Goal: Task Accomplishment & Management: Use online tool/utility

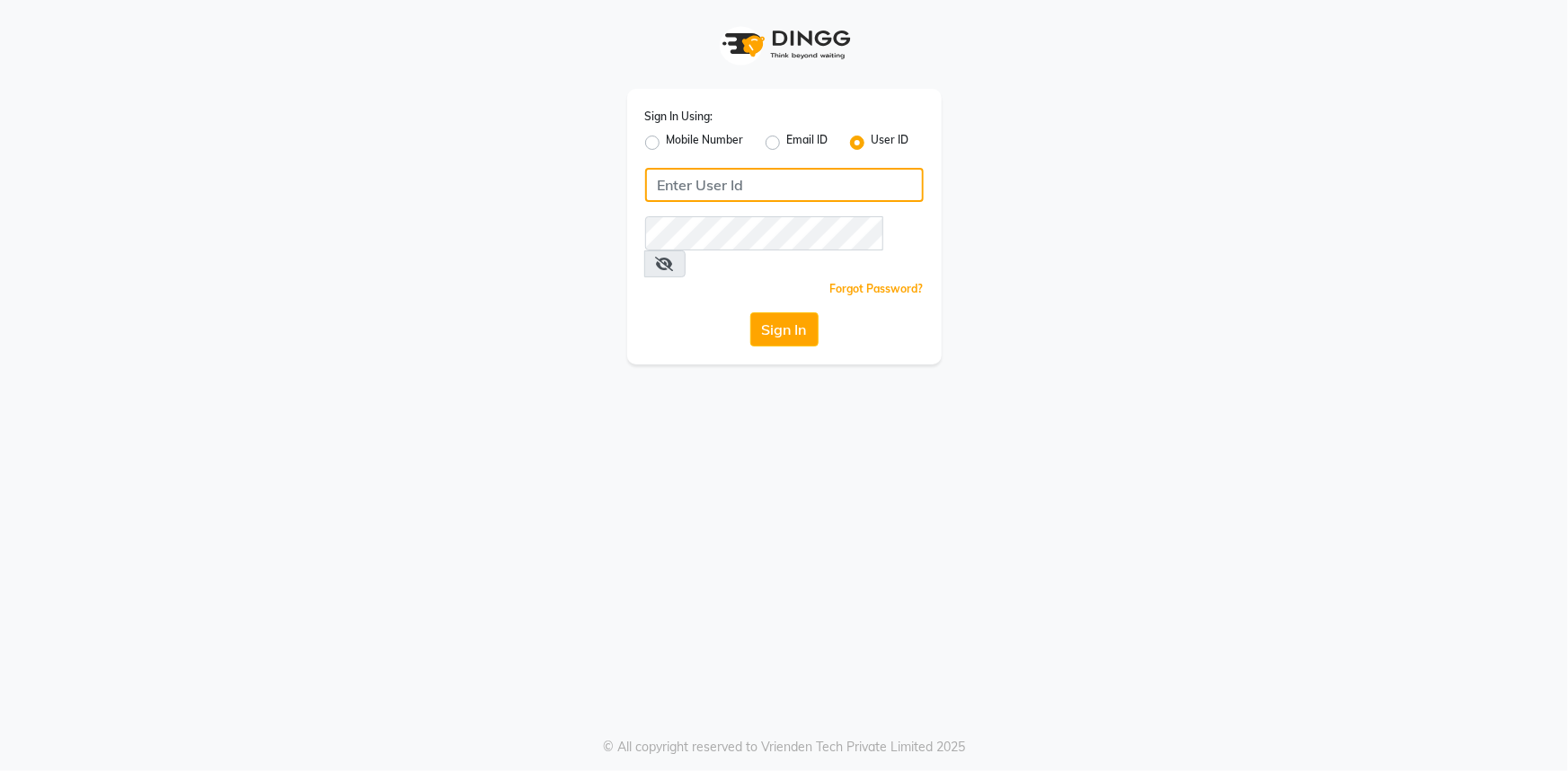
click at [782, 176] on input "Username" at bounding box center [784, 185] width 279 height 34
type input "e1802-32"
drag, startPoint x: 912, startPoint y: 233, endPoint x: 901, endPoint y: 233, distance: 11.0
click at [686, 251] on span at bounding box center [665, 264] width 41 height 27
click at [674, 256] on icon at bounding box center [665, 263] width 18 height 14
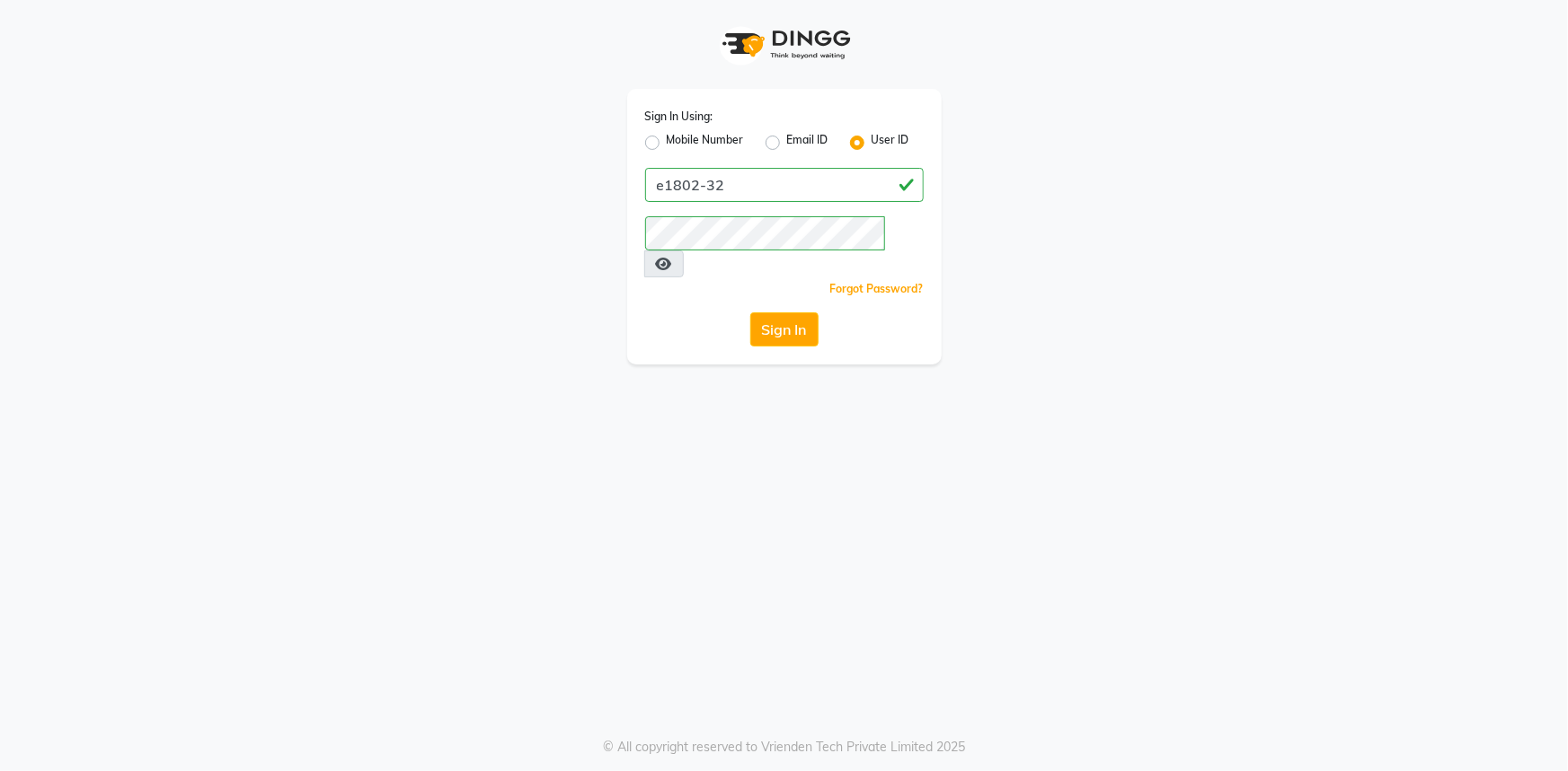
drag, startPoint x: 612, startPoint y: 482, endPoint x: 757, endPoint y: 368, distance: 184.4
click at [613, 482] on div "Sign In Using: Mobile Number Email ID User ID e1802-32 Remember me Forgot Passw…" at bounding box center [784, 386] width 1568 height 771
drag, startPoint x: 793, startPoint y: 311, endPoint x: 793, endPoint y: 300, distance: 11.0
click at [793, 312] on button "Sign In" at bounding box center [784, 329] width 68 height 34
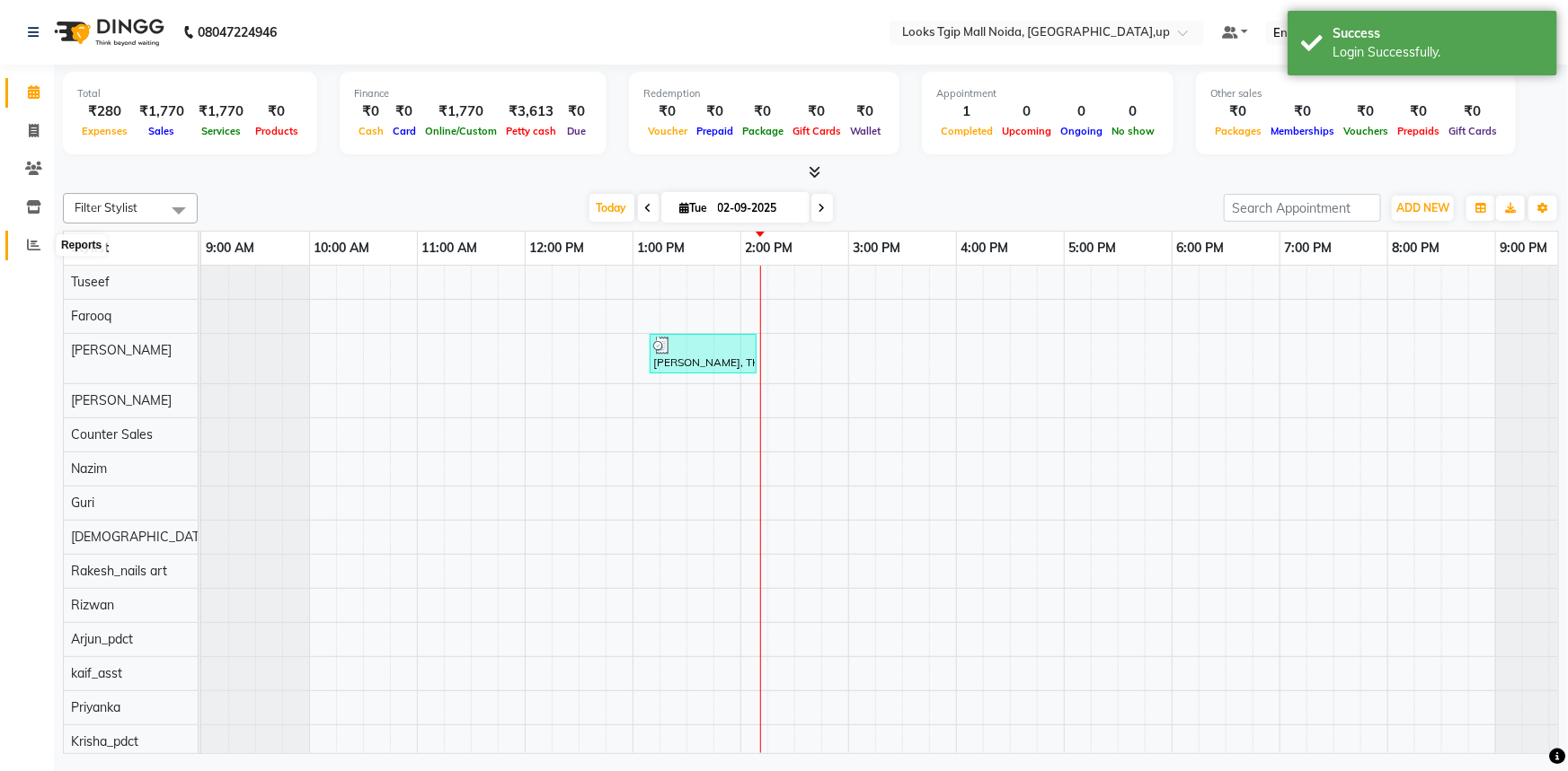
click at [27, 248] on icon at bounding box center [33, 244] width 14 height 14
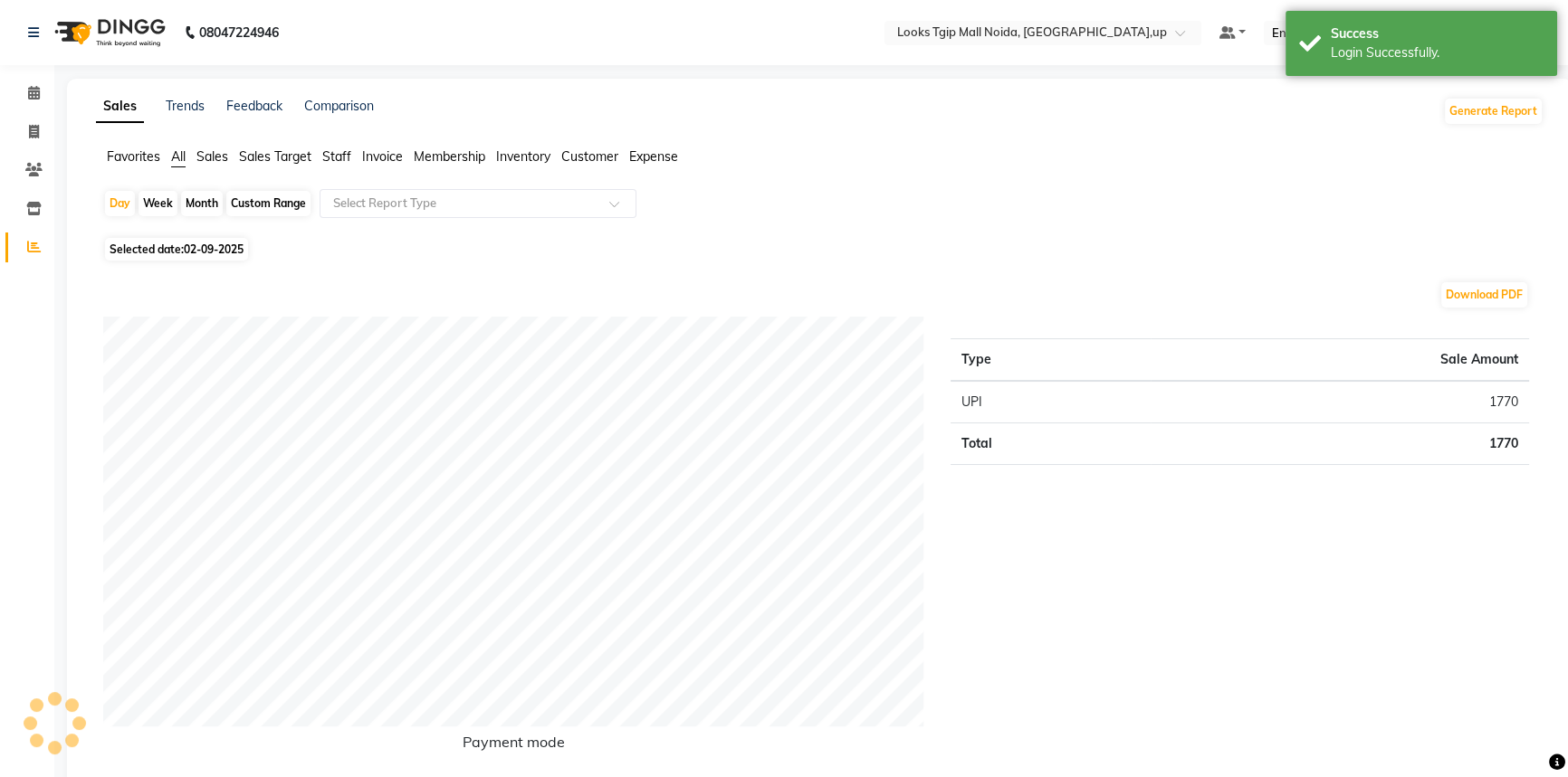
click at [254, 204] on div "Custom Range" at bounding box center [269, 203] width 84 height 25
select select "9"
select select "2025"
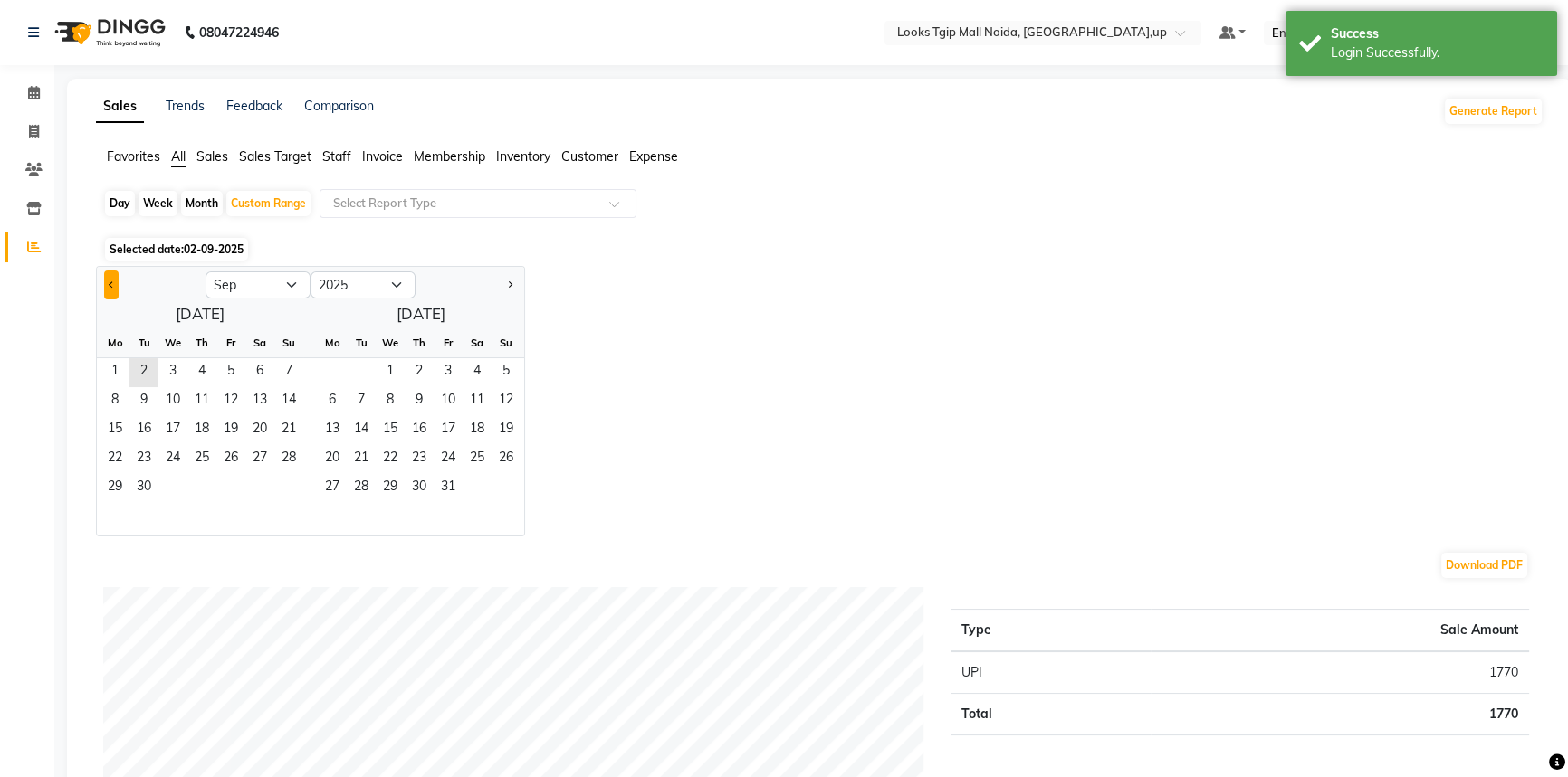
click at [113, 281] on button "Previous month" at bounding box center [111, 285] width 14 height 29
select select "8"
click at [230, 375] on span "1" at bounding box center [230, 373] width 29 height 29
click at [295, 487] on span "31" at bounding box center [288, 489] width 29 height 29
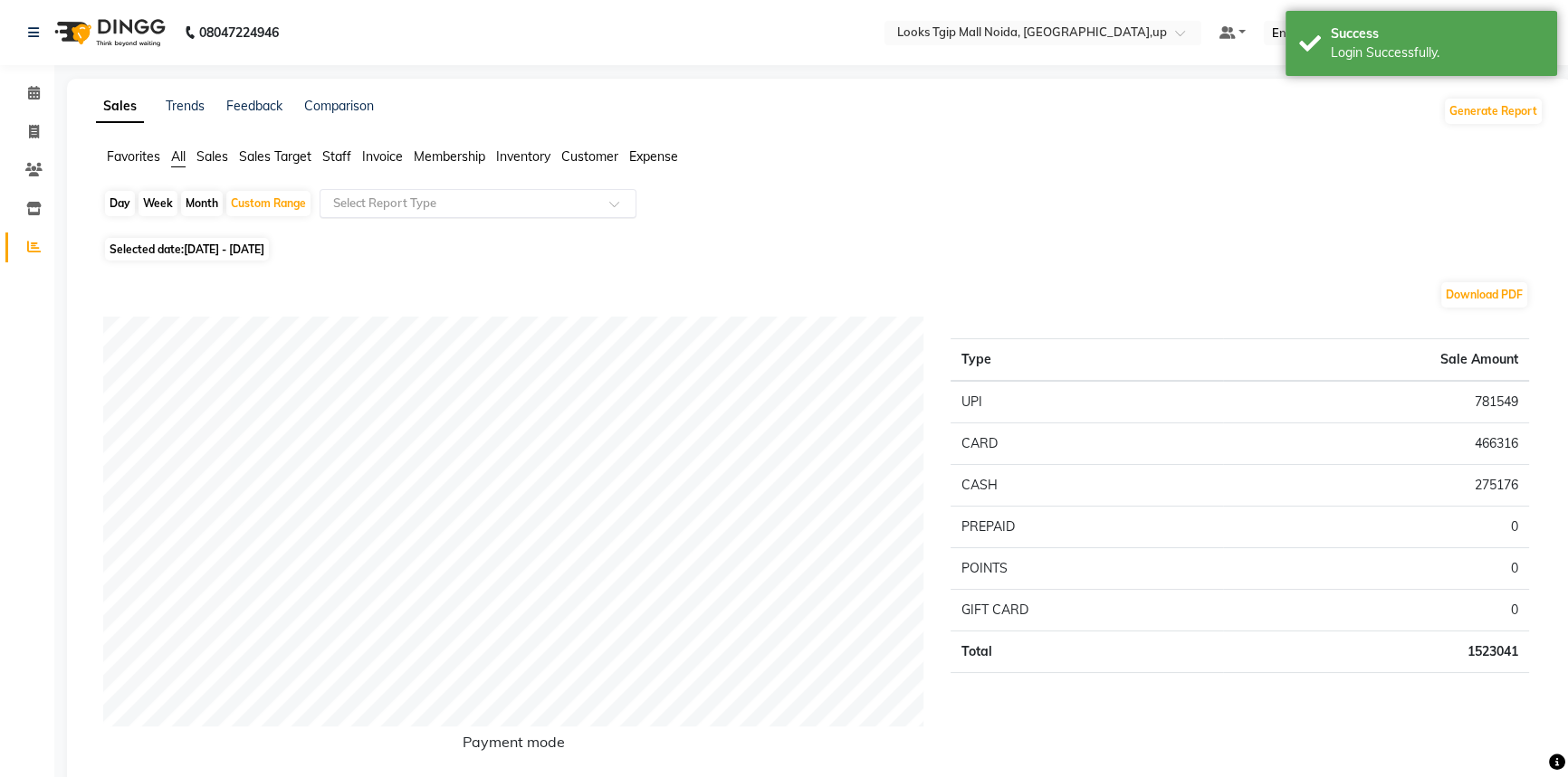
click at [426, 192] on div "Select Report Type" at bounding box center [478, 203] width 317 height 29
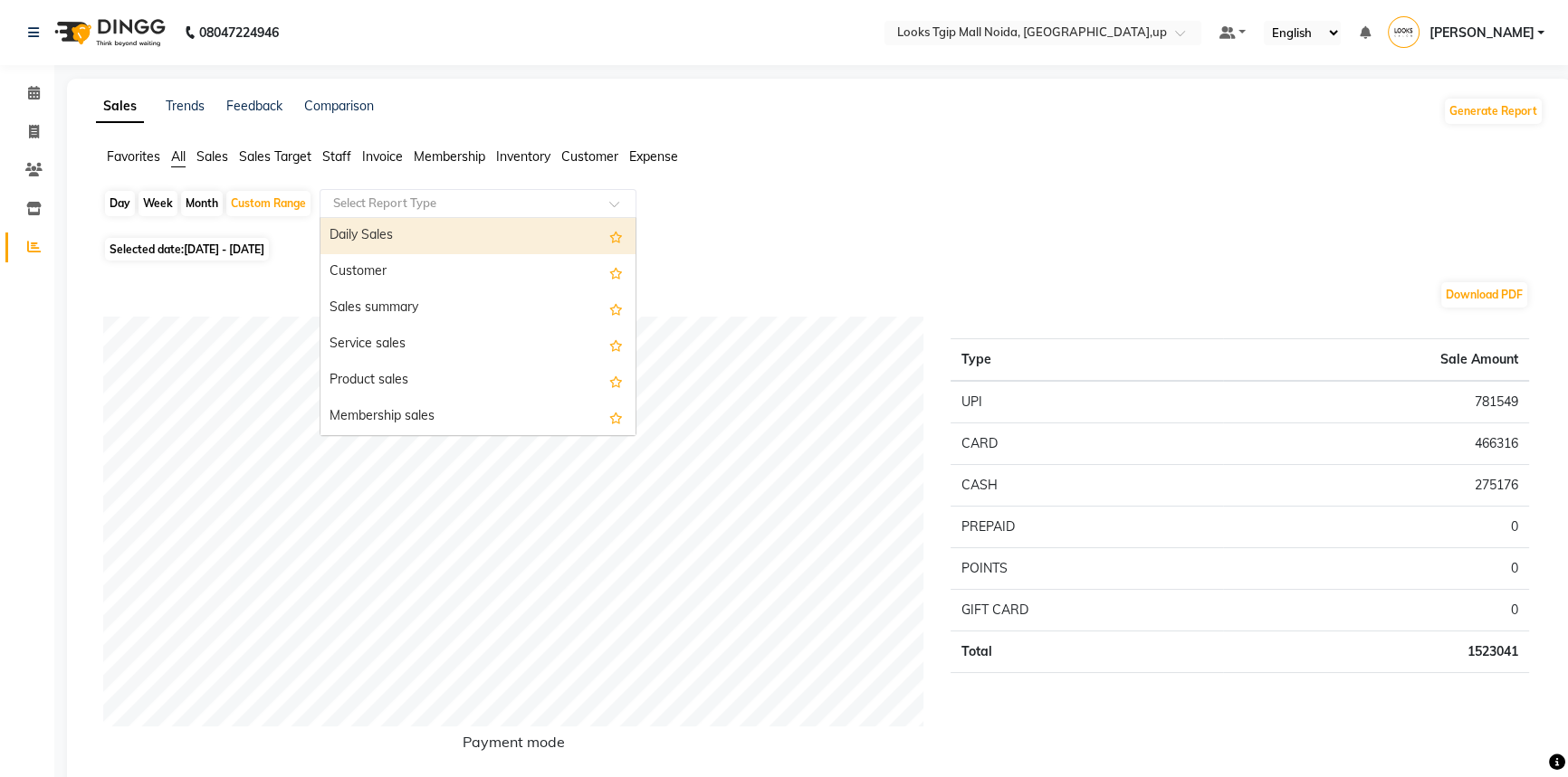
click at [641, 150] on span "Expense" at bounding box center [654, 156] width 49 height 16
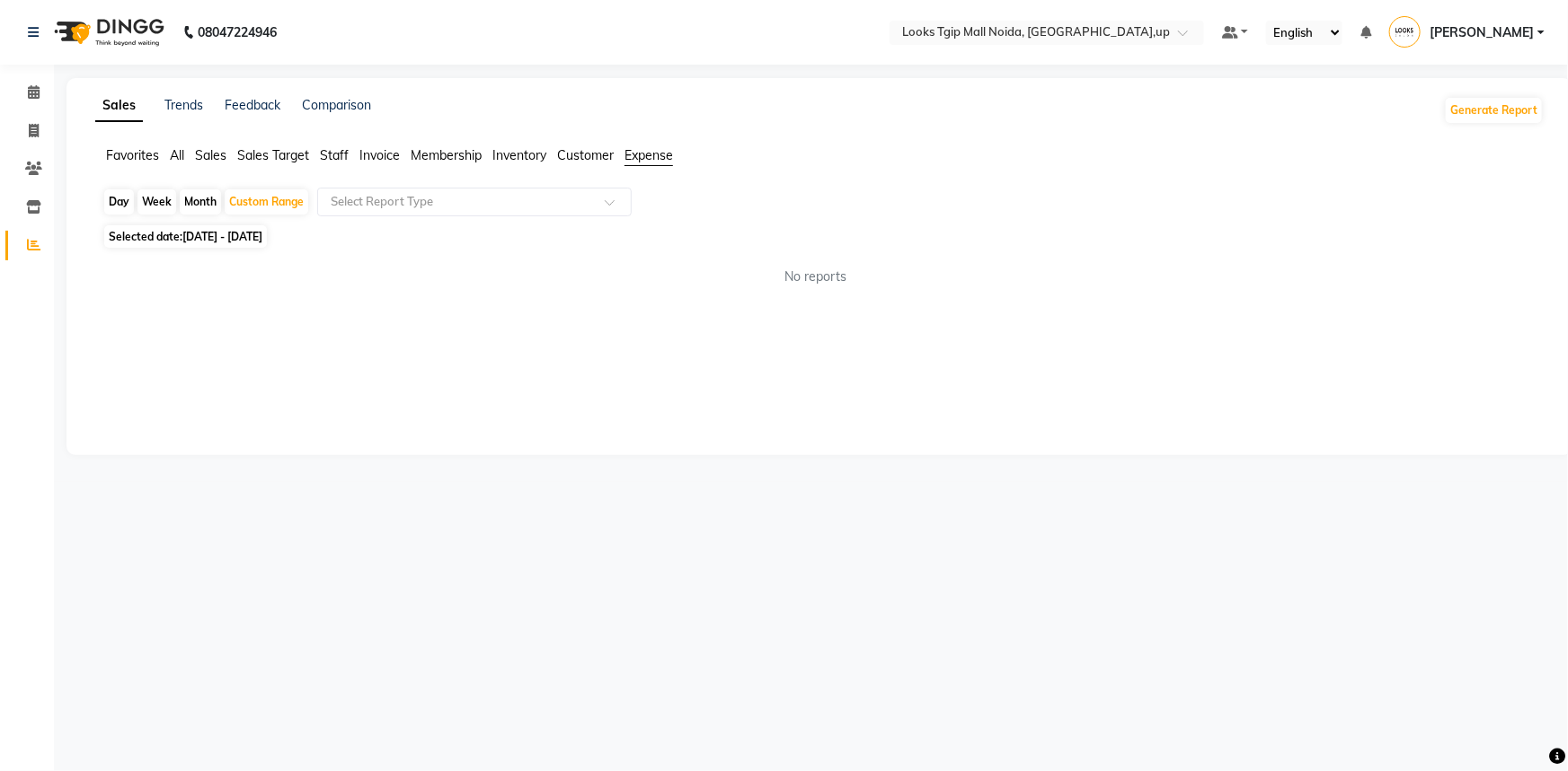
click at [627, 155] on span "Expense" at bounding box center [649, 155] width 48 height 16
click at [572, 208] on input "text" at bounding box center [456, 202] width 258 height 18
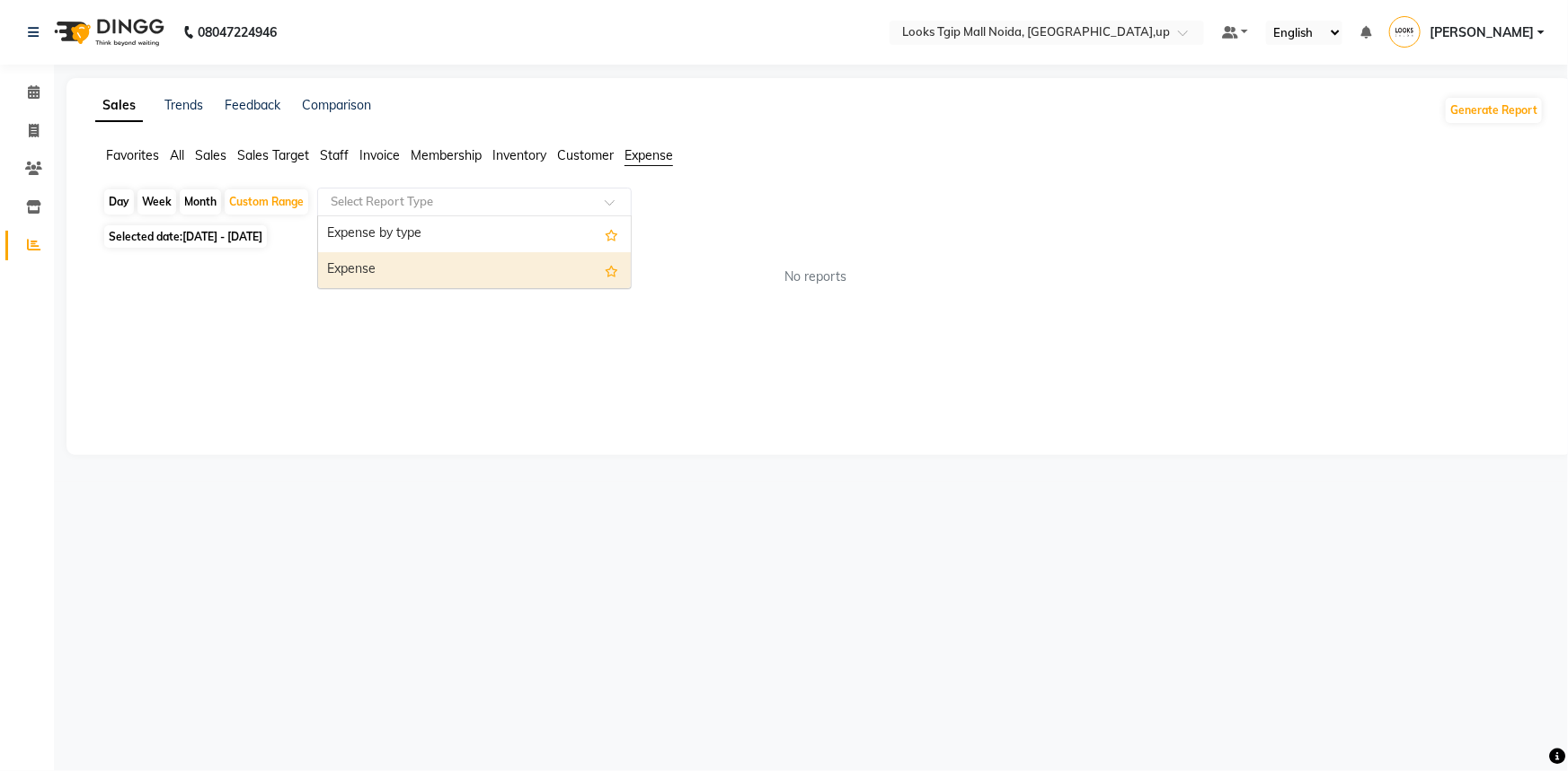
click at [450, 279] on div "Expense" at bounding box center [474, 270] width 312 height 36
select select "filtered_report"
select select "pdf"
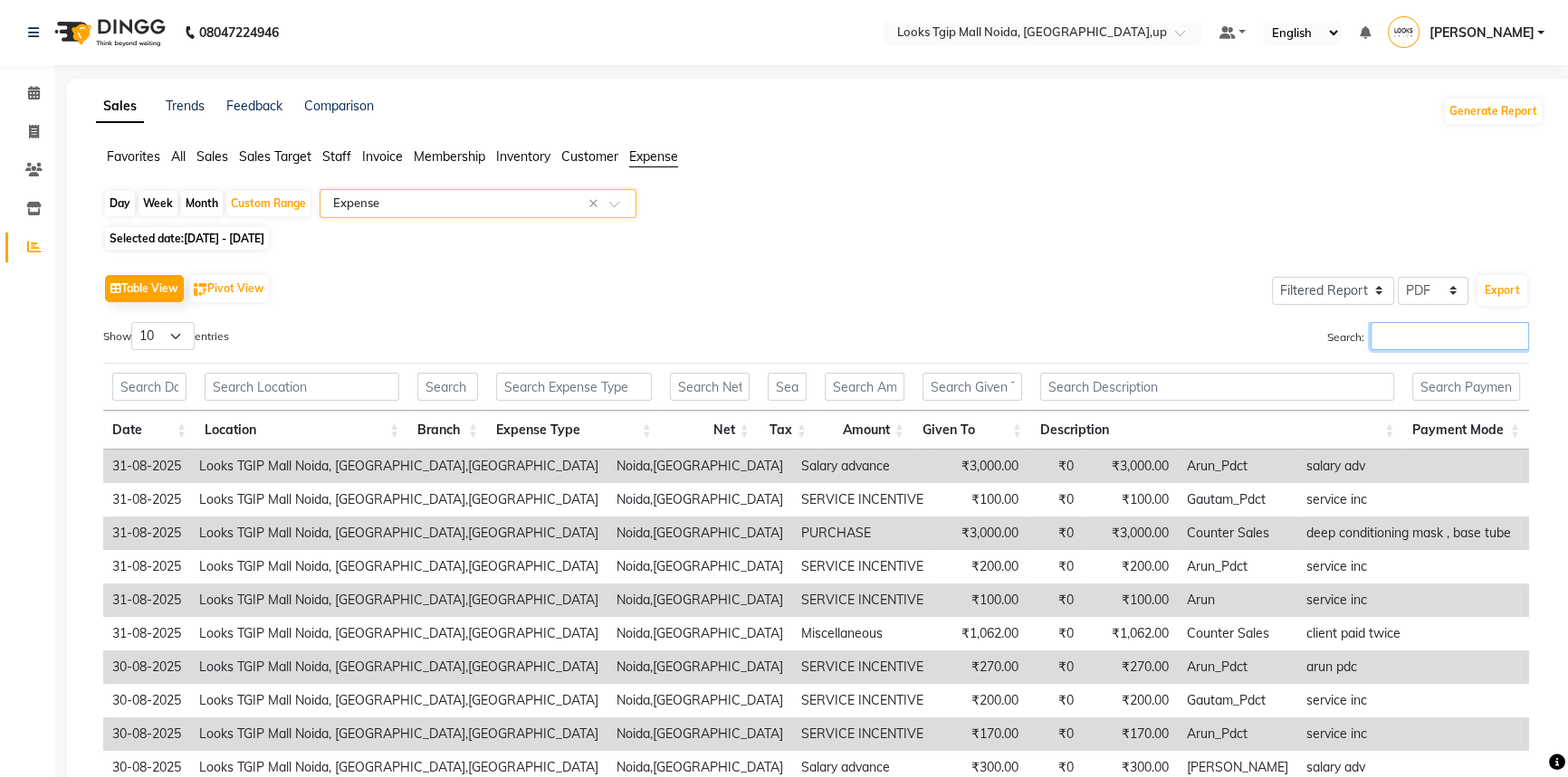
click at [1460, 344] on input "Search:" at bounding box center [1450, 336] width 158 height 28
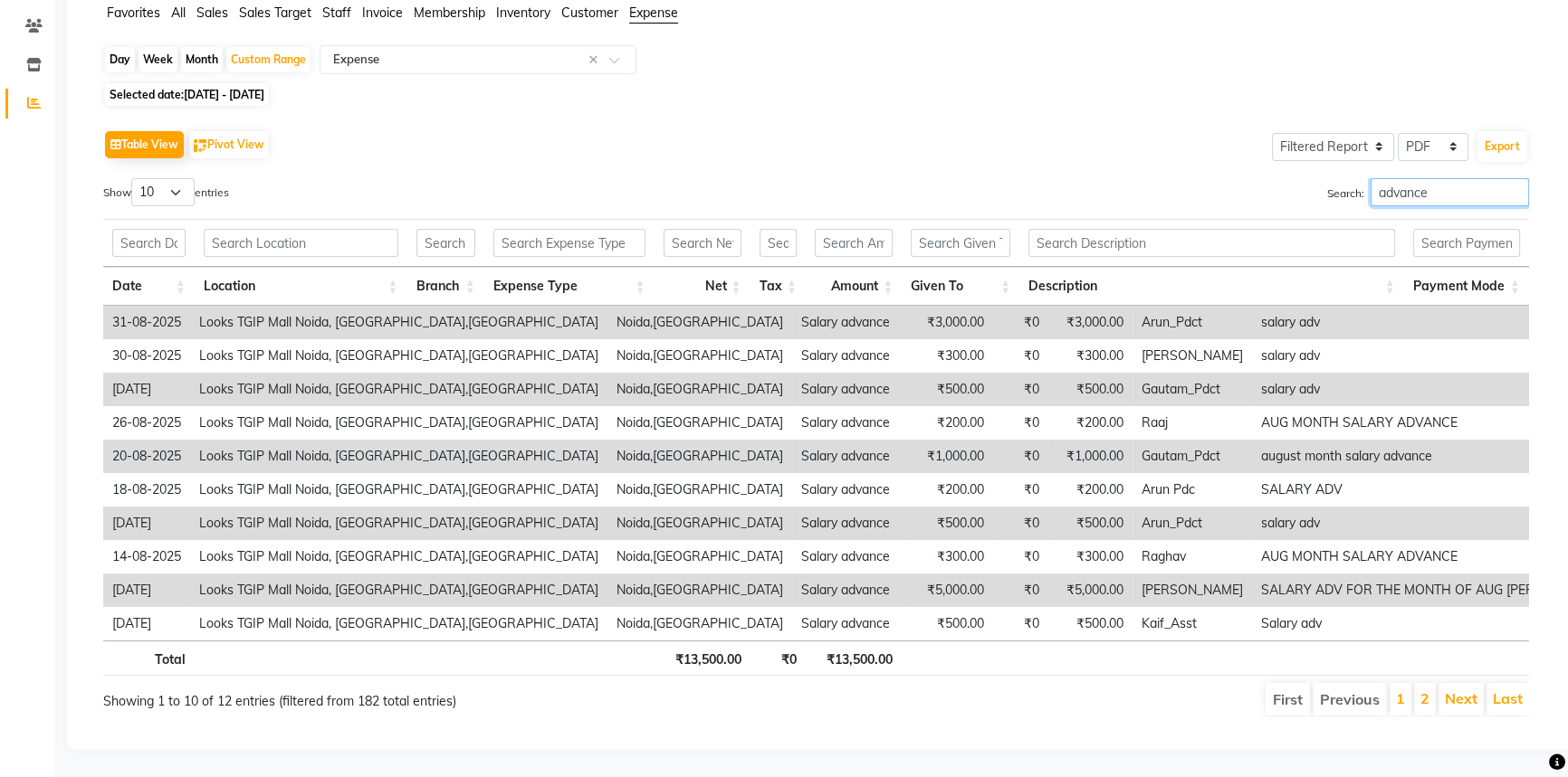
scroll to position [154, 0]
type input "advance"
click at [181, 183] on select "10 25 50 100" at bounding box center [163, 192] width 64 height 28
select select "100"
click at [134, 178] on select "10 25 50 100" at bounding box center [163, 192] width 64 height 28
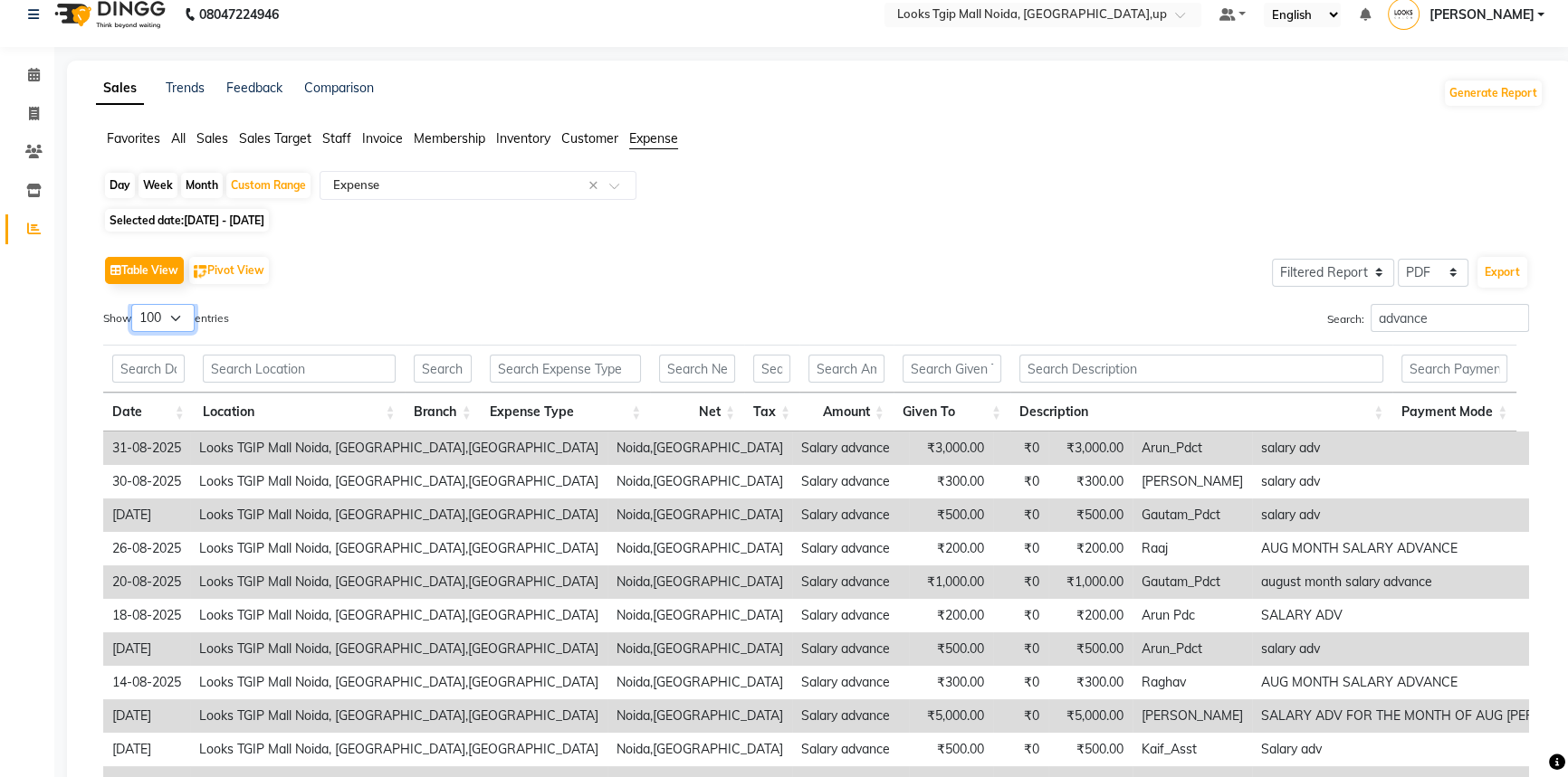
scroll to position [0, 0]
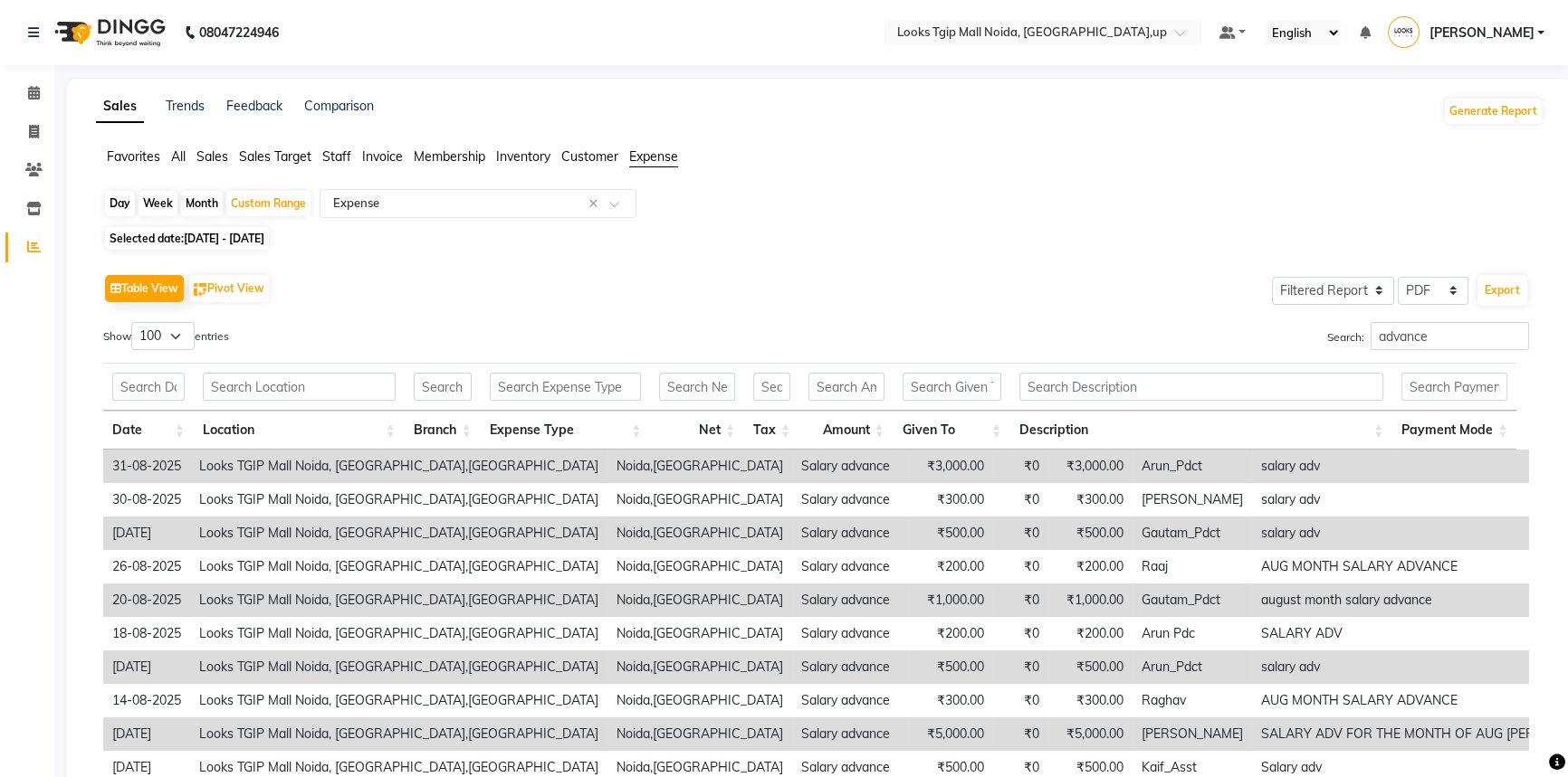
click at [343, 154] on span "Staff" at bounding box center [336, 156] width 29 height 16
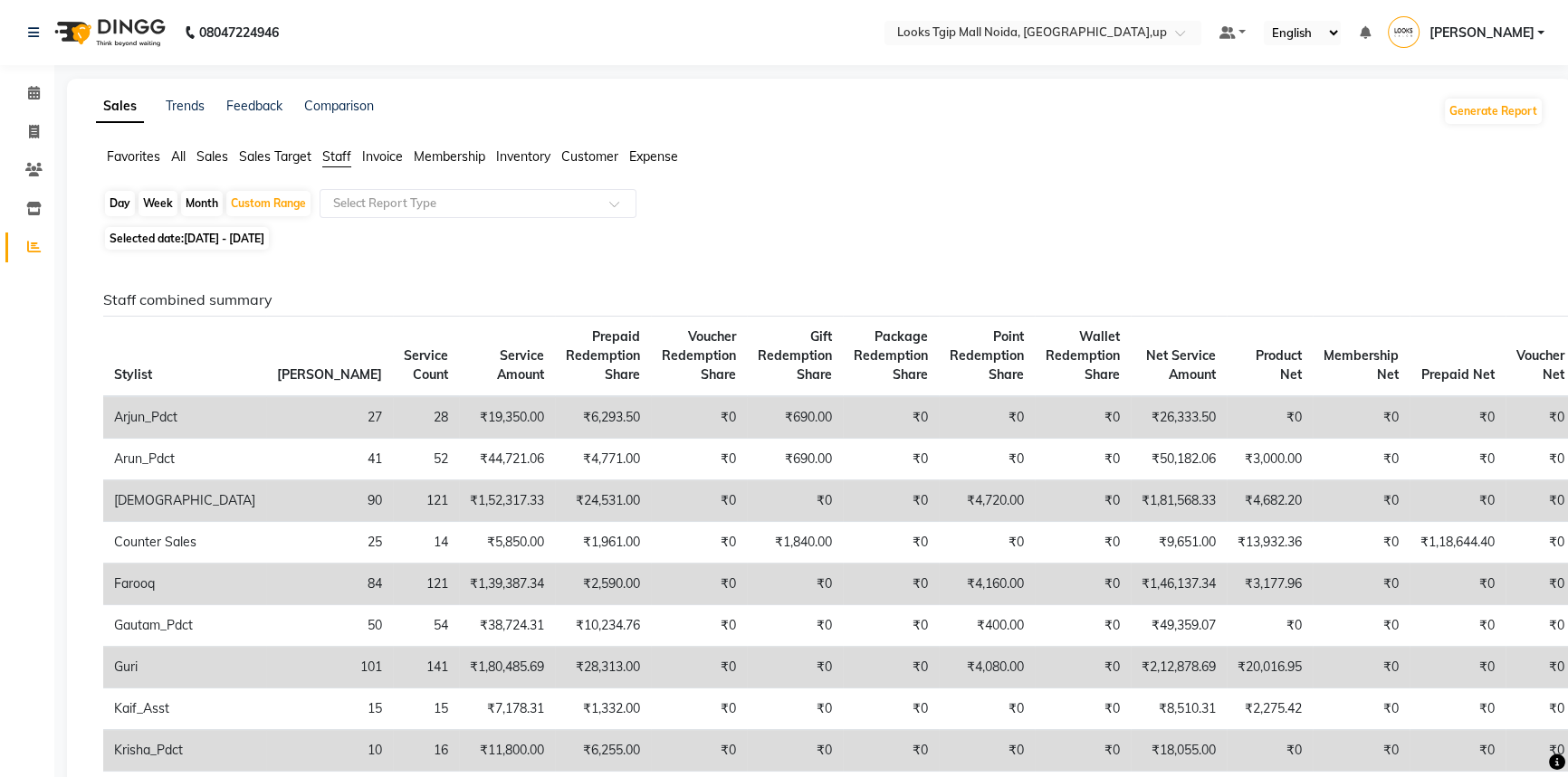
click at [116, 200] on div "Day" at bounding box center [120, 203] width 30 height 25
select select "8"
select select "2025"
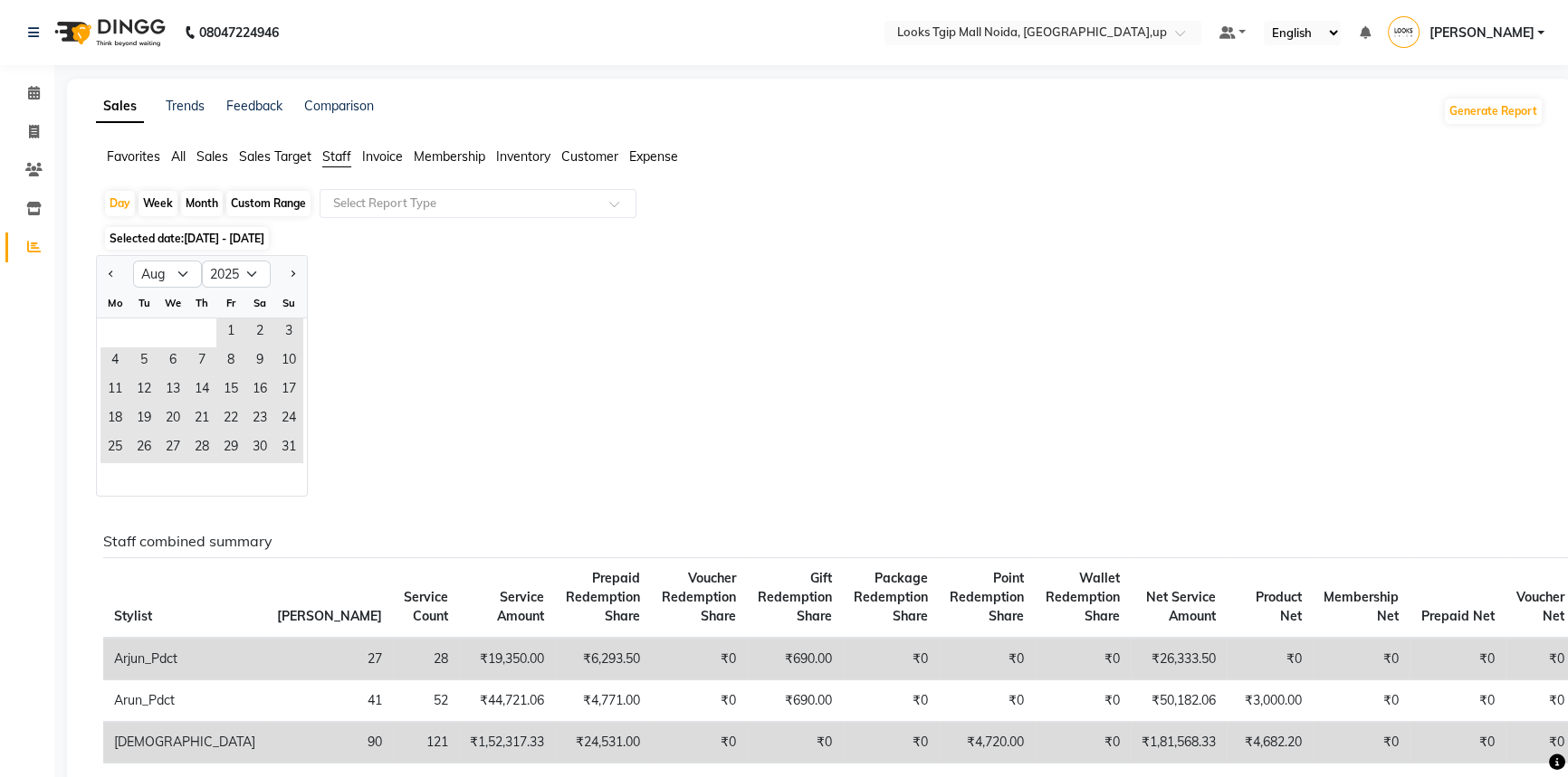
click at [284, 276] on div at bounding box center [288, 273] width 37 height 29
click at [297, 266] on button "Next month" at bounding box center [292, 273] width 14 height 29
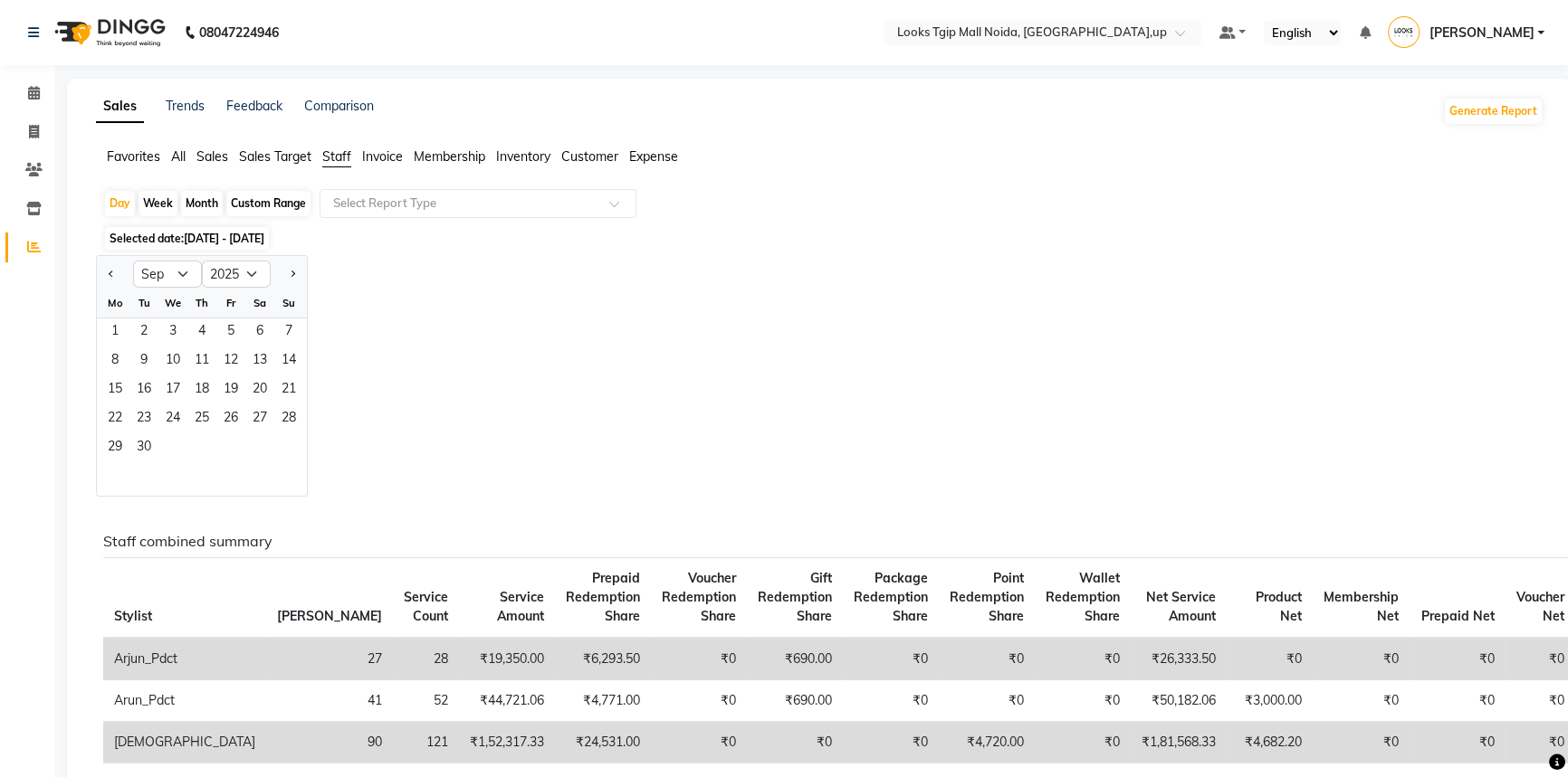
click at [101, 277] on div at bounding box center [114, 273] width 37 height 29
click at [114, 267] on button "Previous month" at bounding box center [111, 273] width 14 height 29
select select "8"
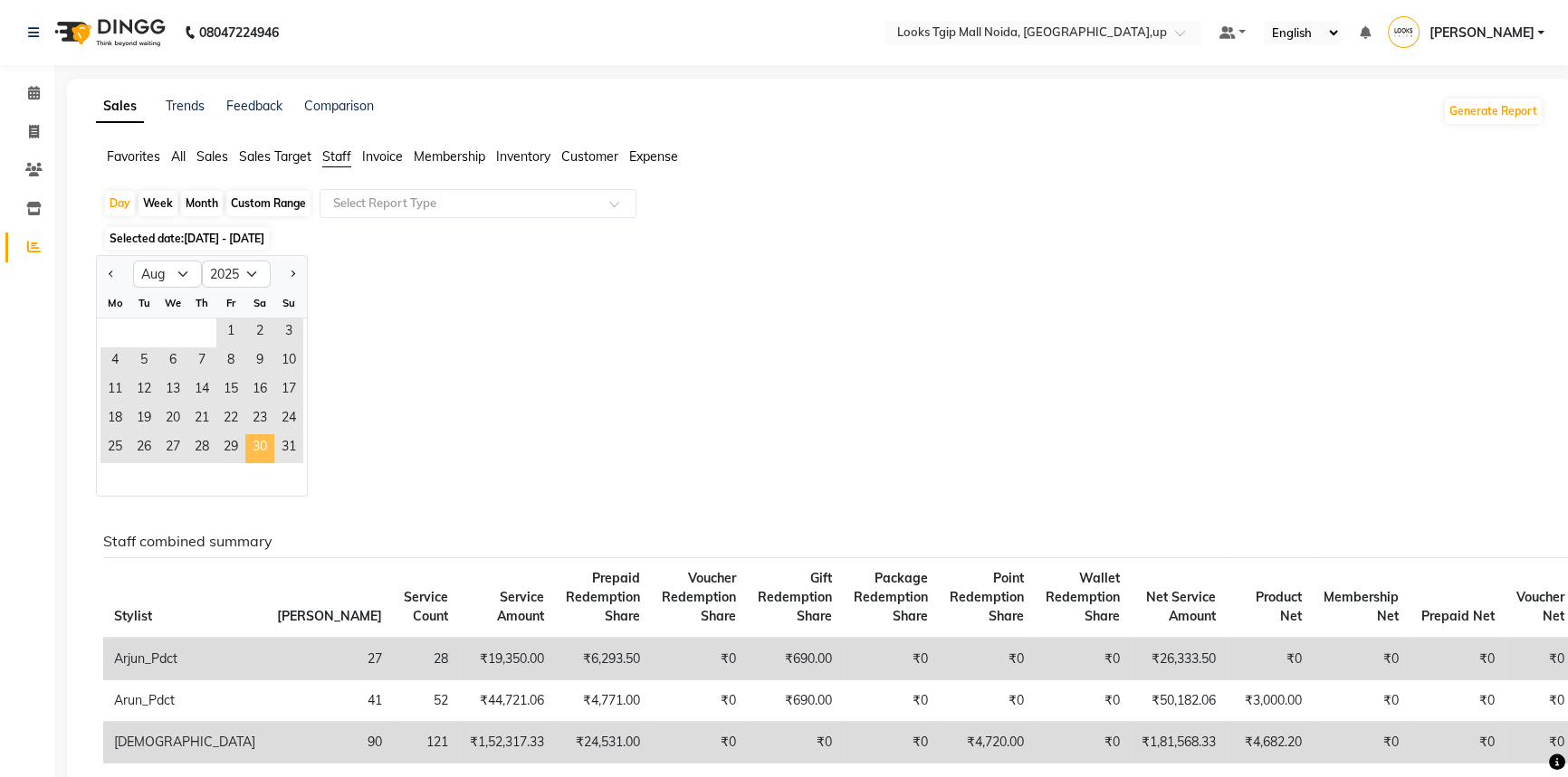
click at [258, 447] on span "30" at bounding box center [259, 448] width 29 height 29
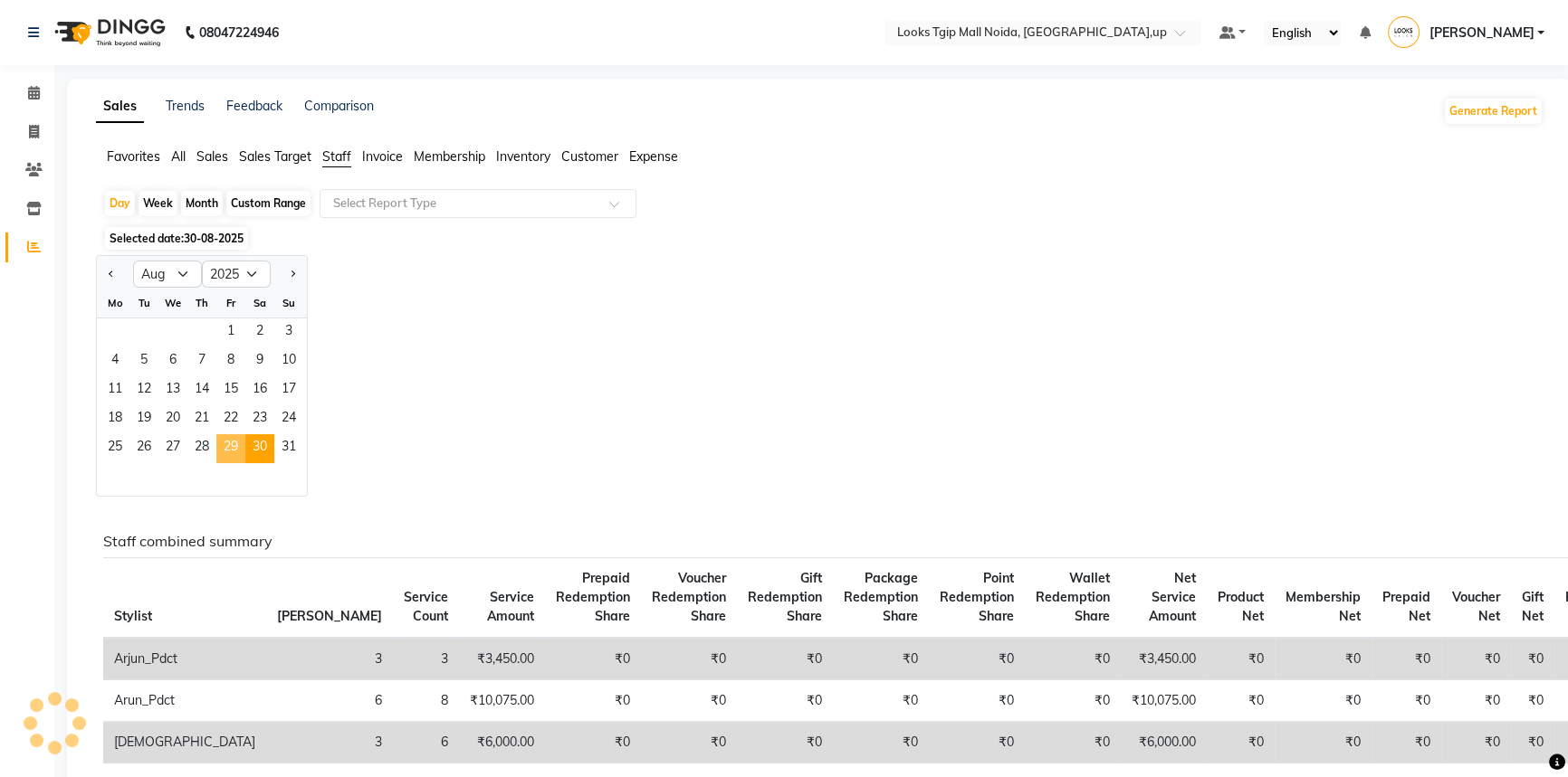
click at [224, 447] on span "29" at bounding box center [230, 448] width 29 height 29
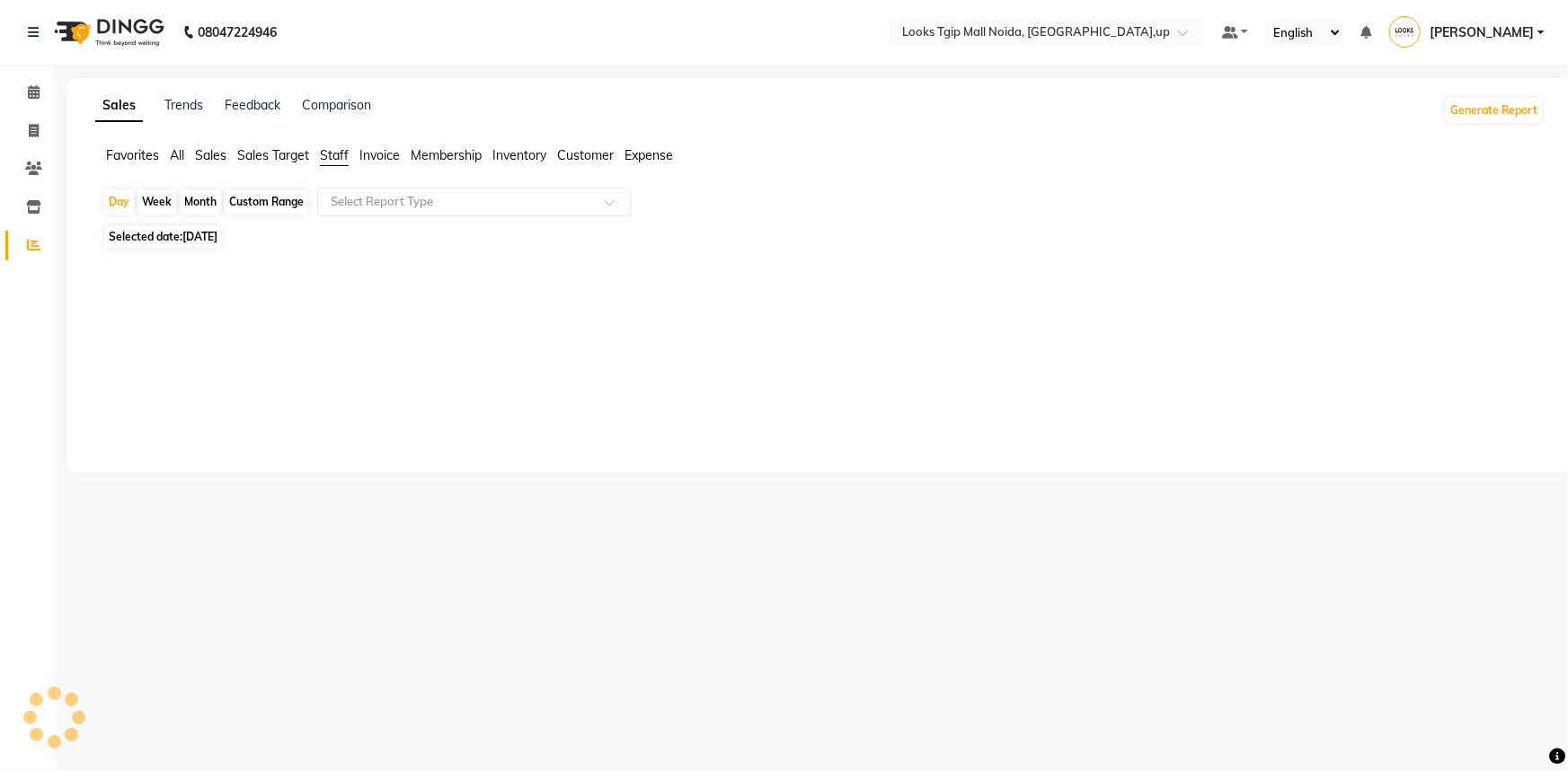
click at [211, 157] on span "Sales" at bounding box center [211, 155] width 32 height 16
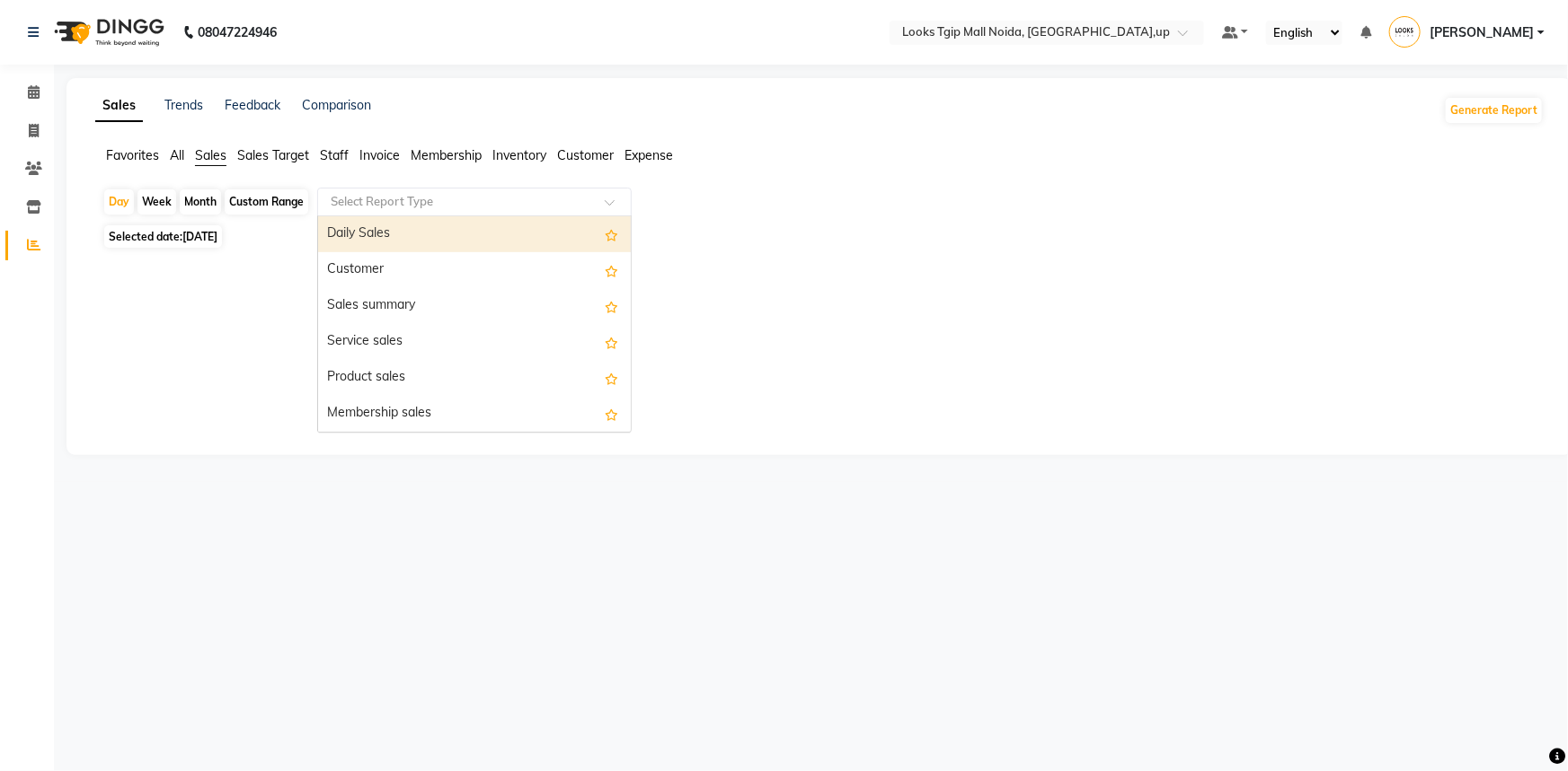
click at [357, 200] on input "text" at bounding box center [456, 202] width 258 height 18
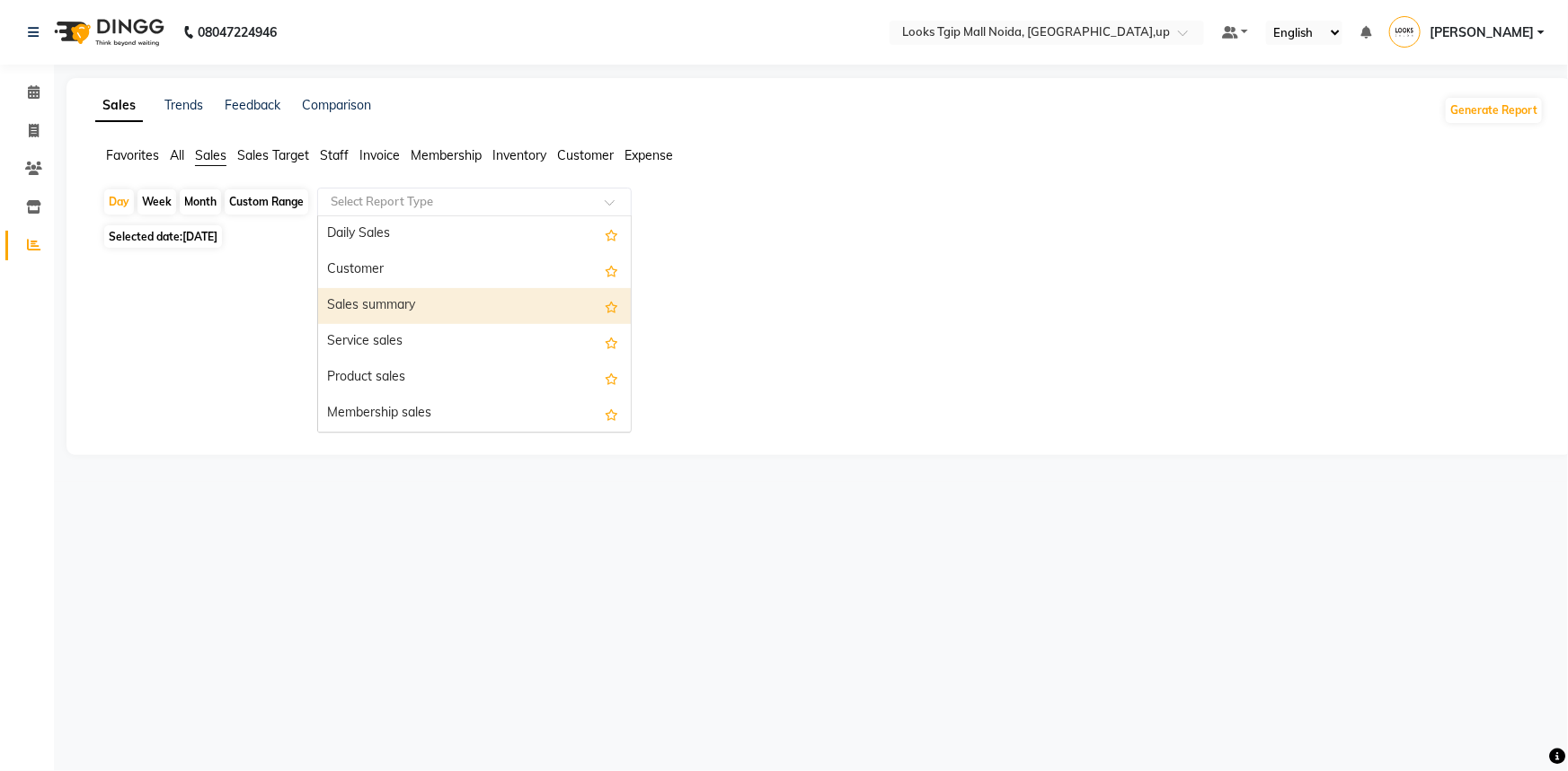
click at [384, 312] on div "Sales summary" at bounding box center [474, 306] width 312 height 36
select select "filtered_report"
select select "pdf"
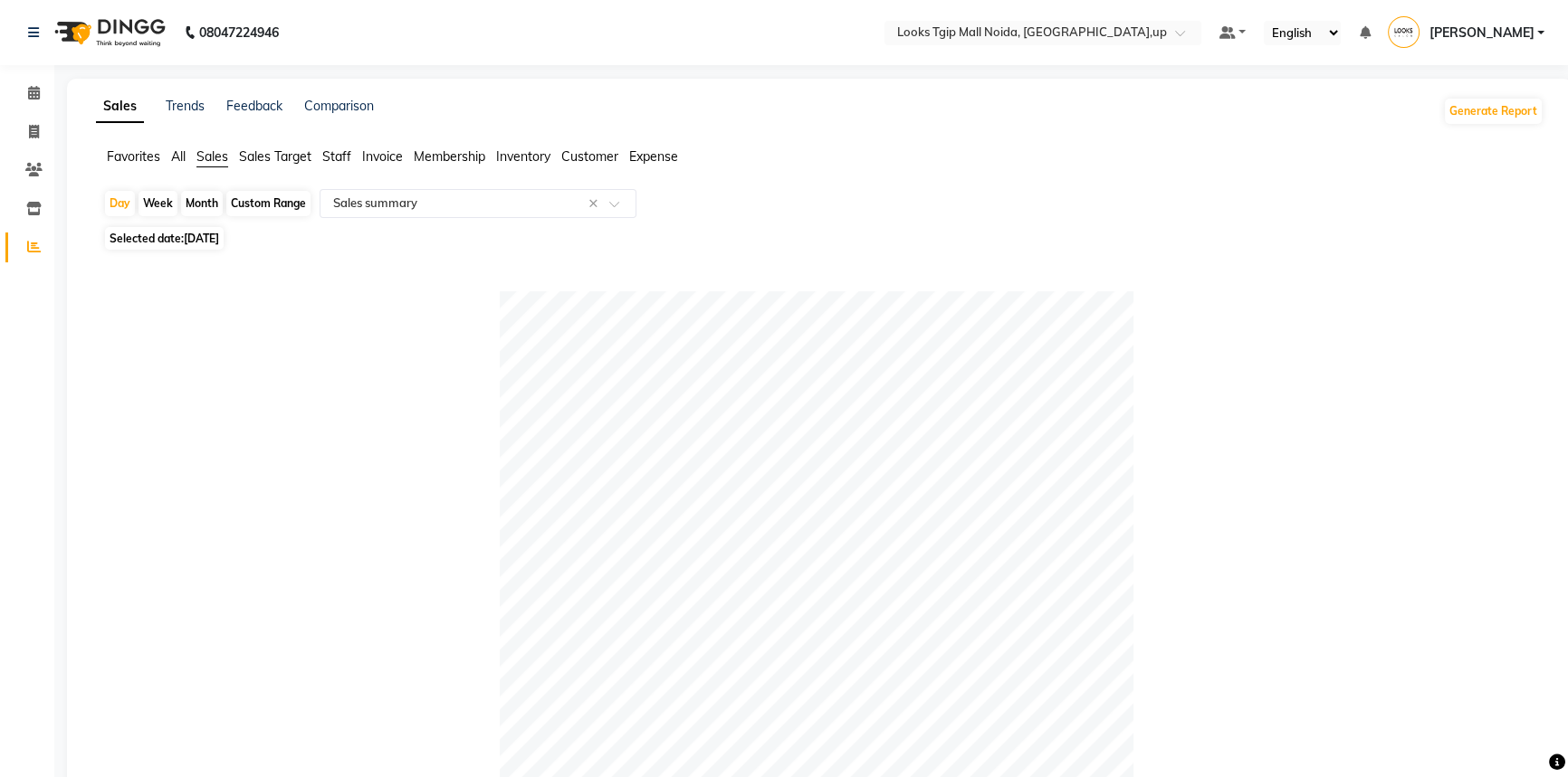
click at [213, 231] on span "Selected date: [DATE]" at bounding box center [164, 239] width 119 height 22
select select "8"
select select "2025"
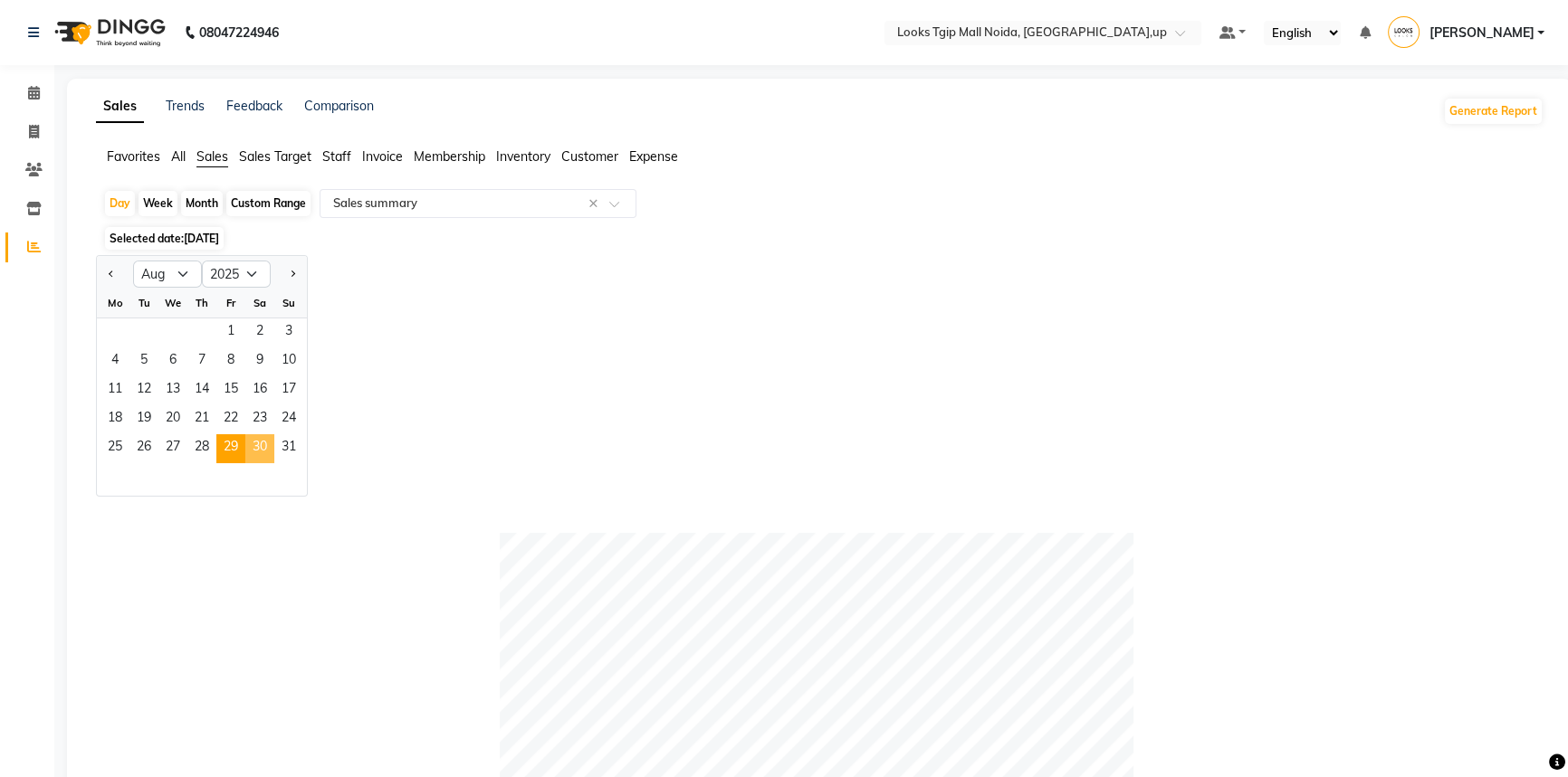
click at [251, 452] on span "30" at bounding box center [259, 448] width 29 height 29
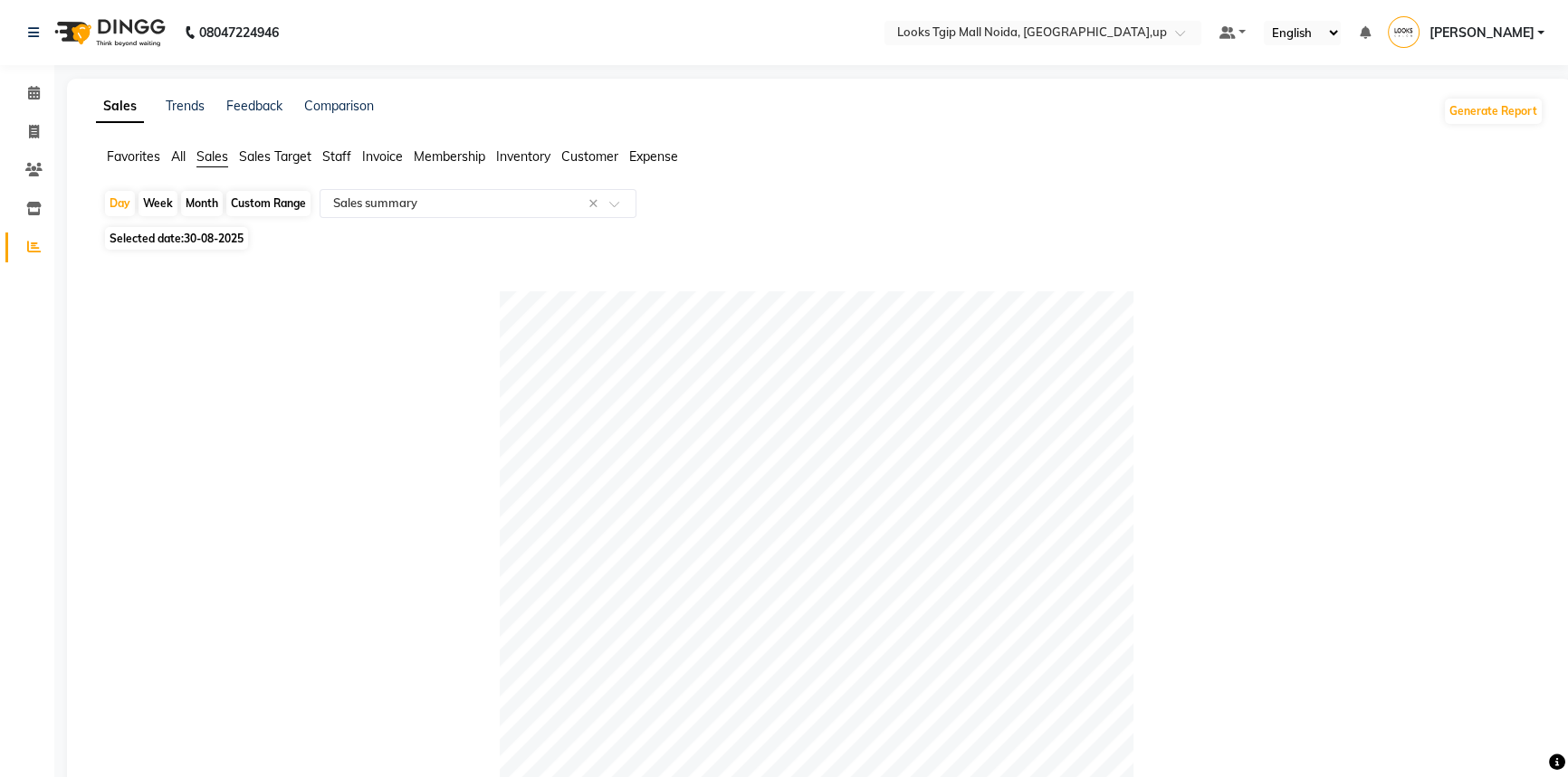
click at [232, 237] on span "30-08-2025" at bounding box center [214, 238] width 60 height 14
select select "8"
select select "2025"
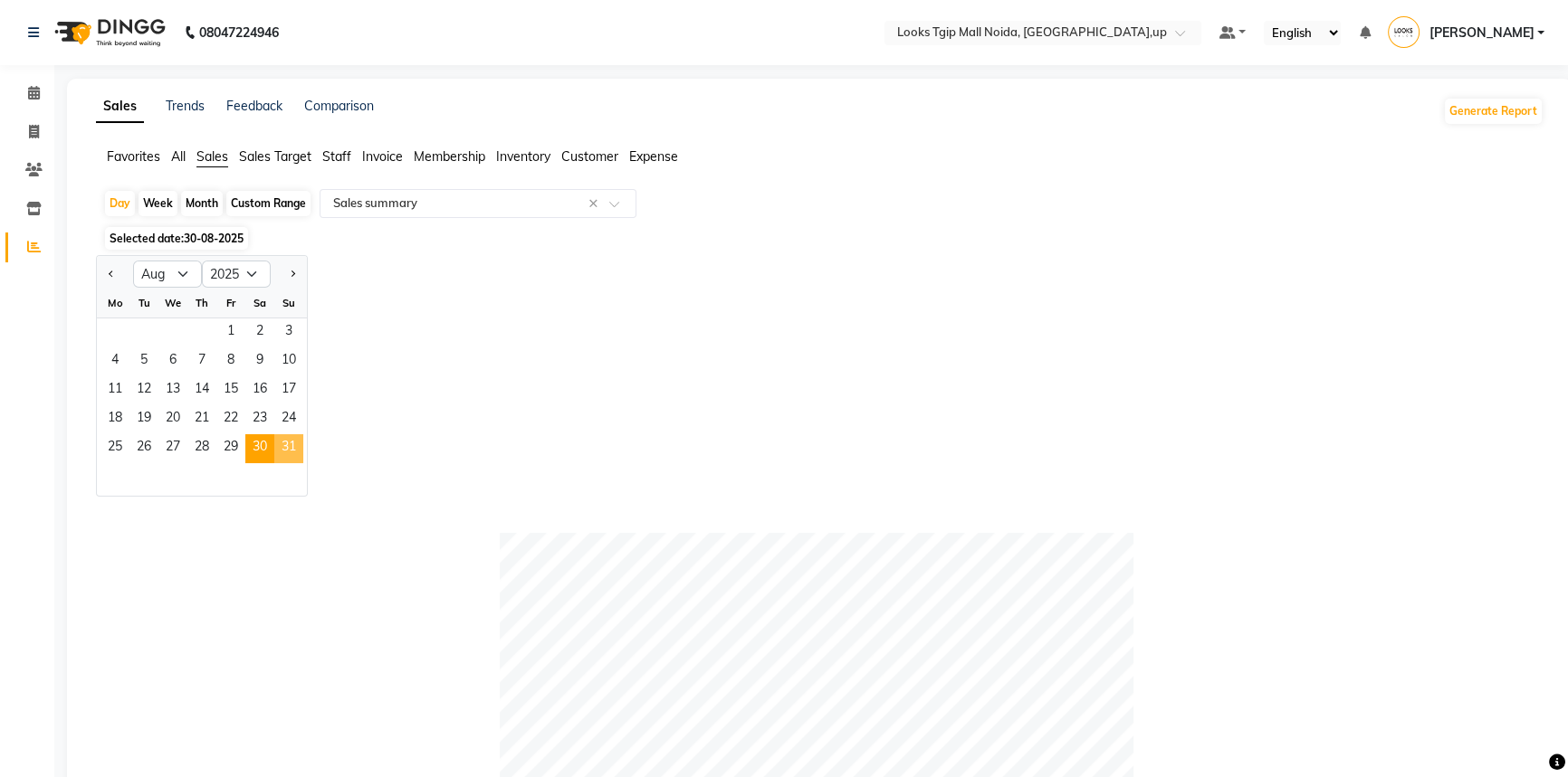
click at [282, 444] on span "31" at bounding box center [288, 448] width 29 height 29
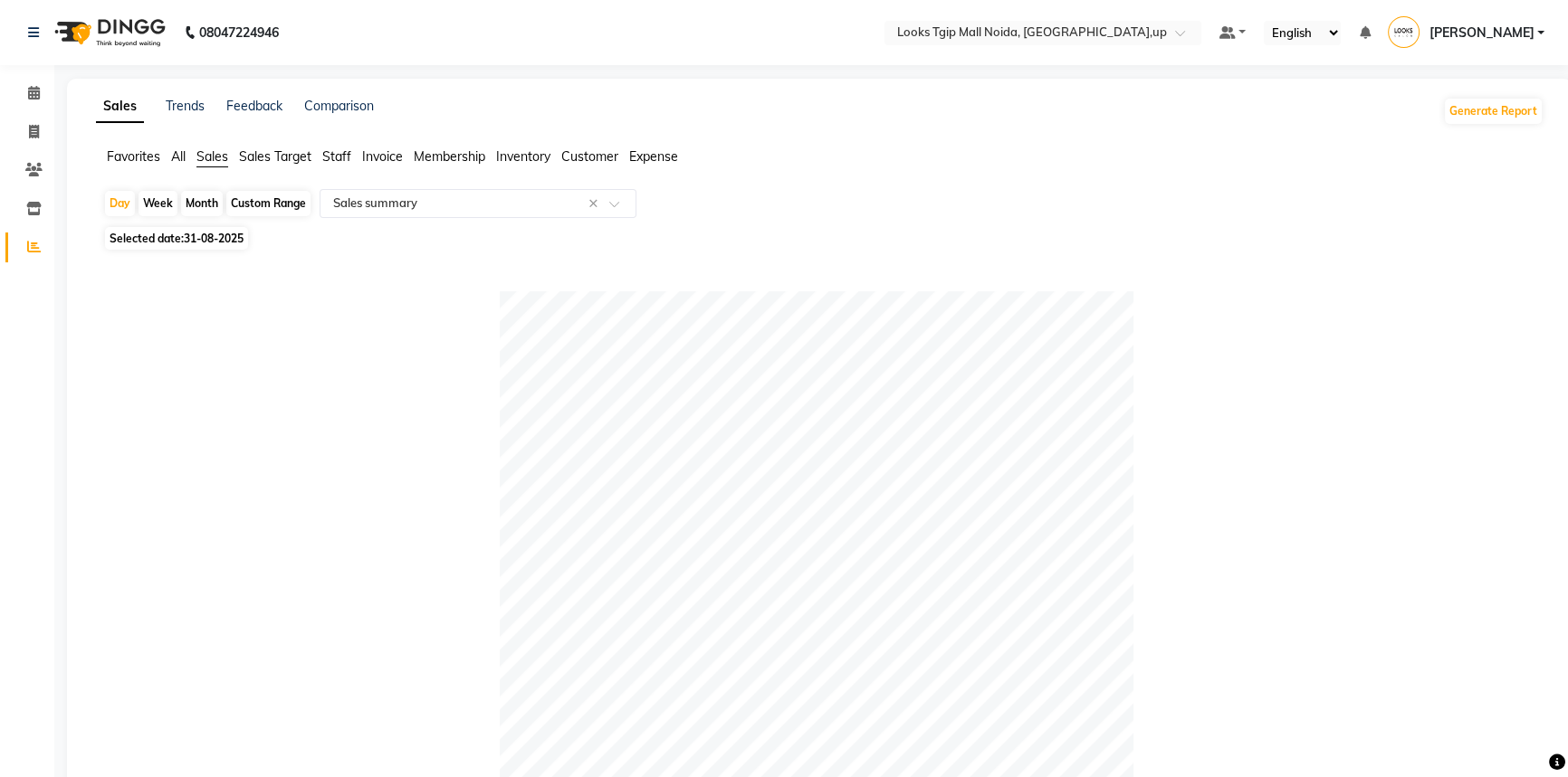
click at [341, 155] on span "Staff" at bounding box center [336, 156] width 29 height 16
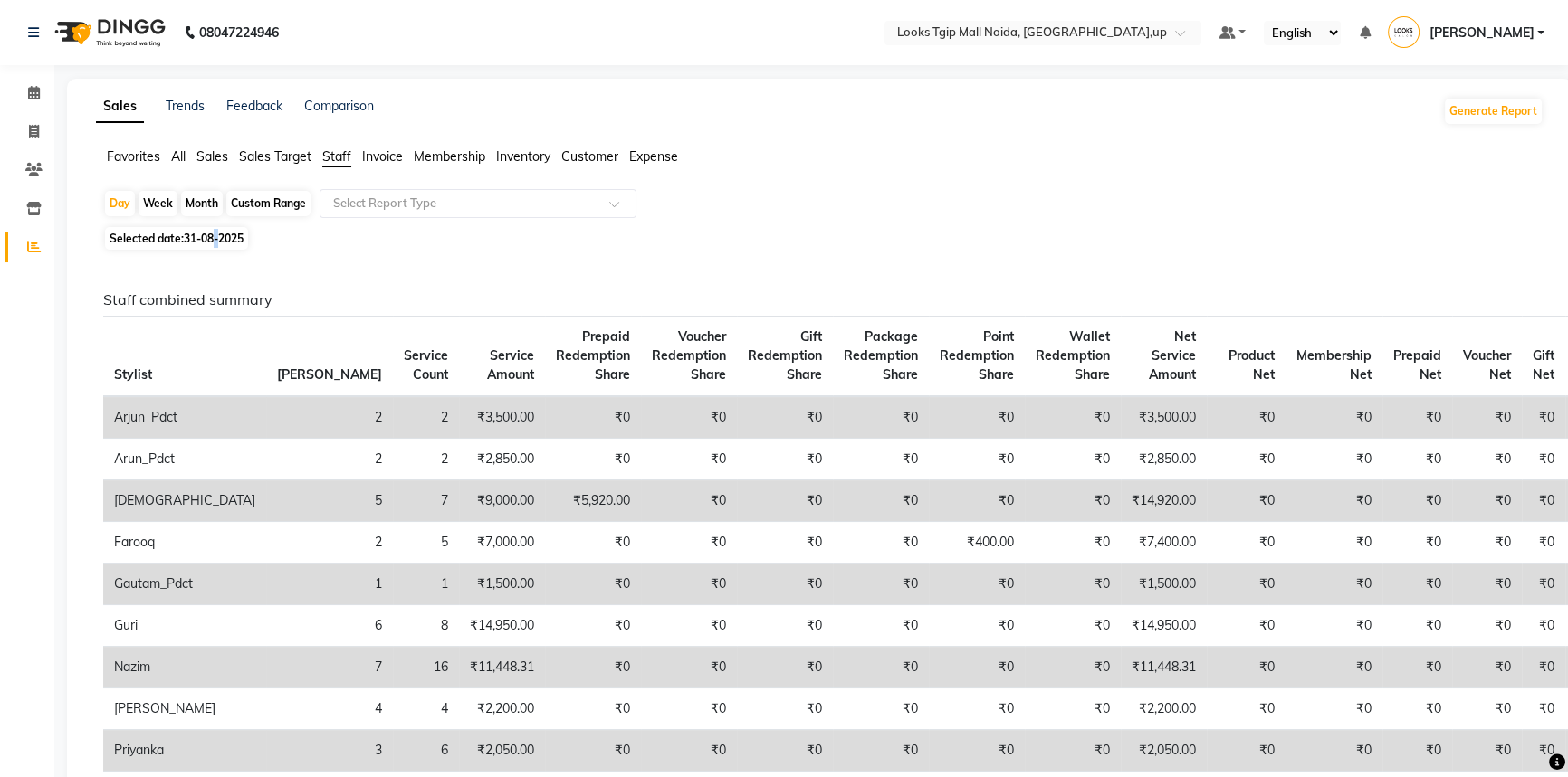
click at [218, 241] on span "31-08-2025" at bounding box center [214, 238] width 60 height 14
select select "8"
select select "2025"
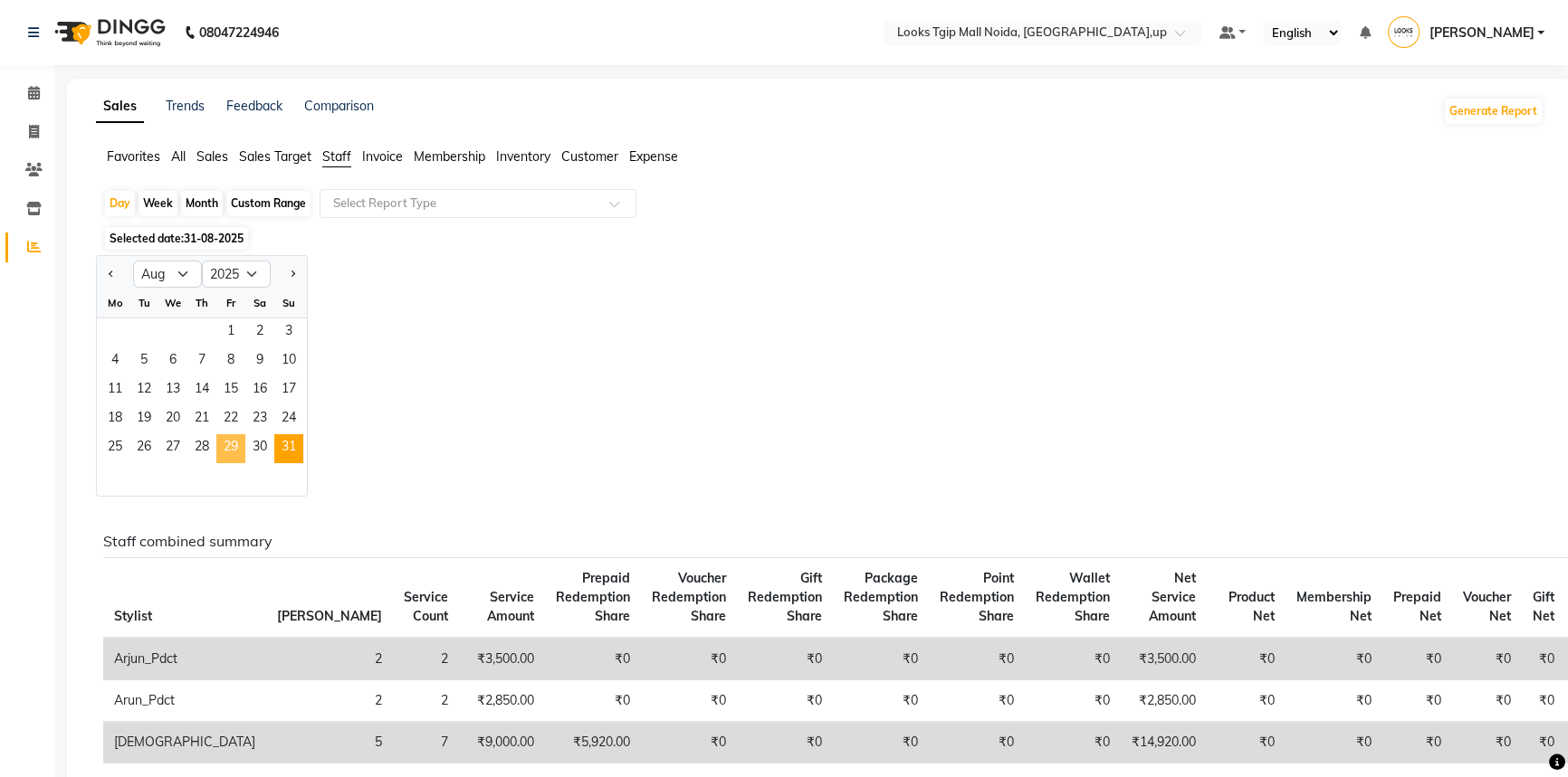
click at [226, 454] on span "29" at bounding box center [230, 448] width 29 height 29
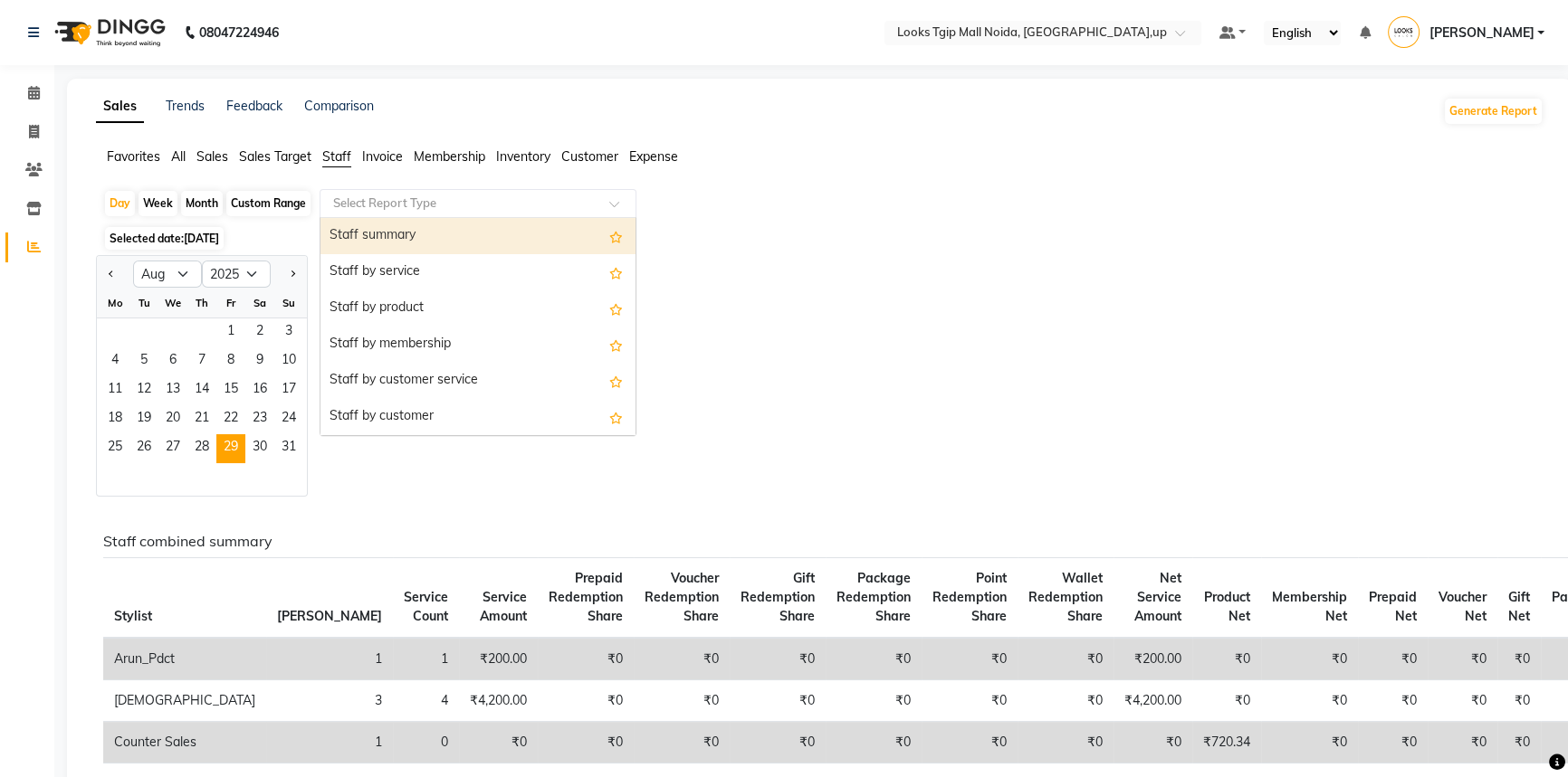
click at [424, 194] on div "Select Report Type" at bounding box center [478, 203] width 317 height 29
click at [428, 244] on div "Staff summary" at bounding box center [478, 236] width 315 height 37
select select "filtered_report"
select select "pdf"
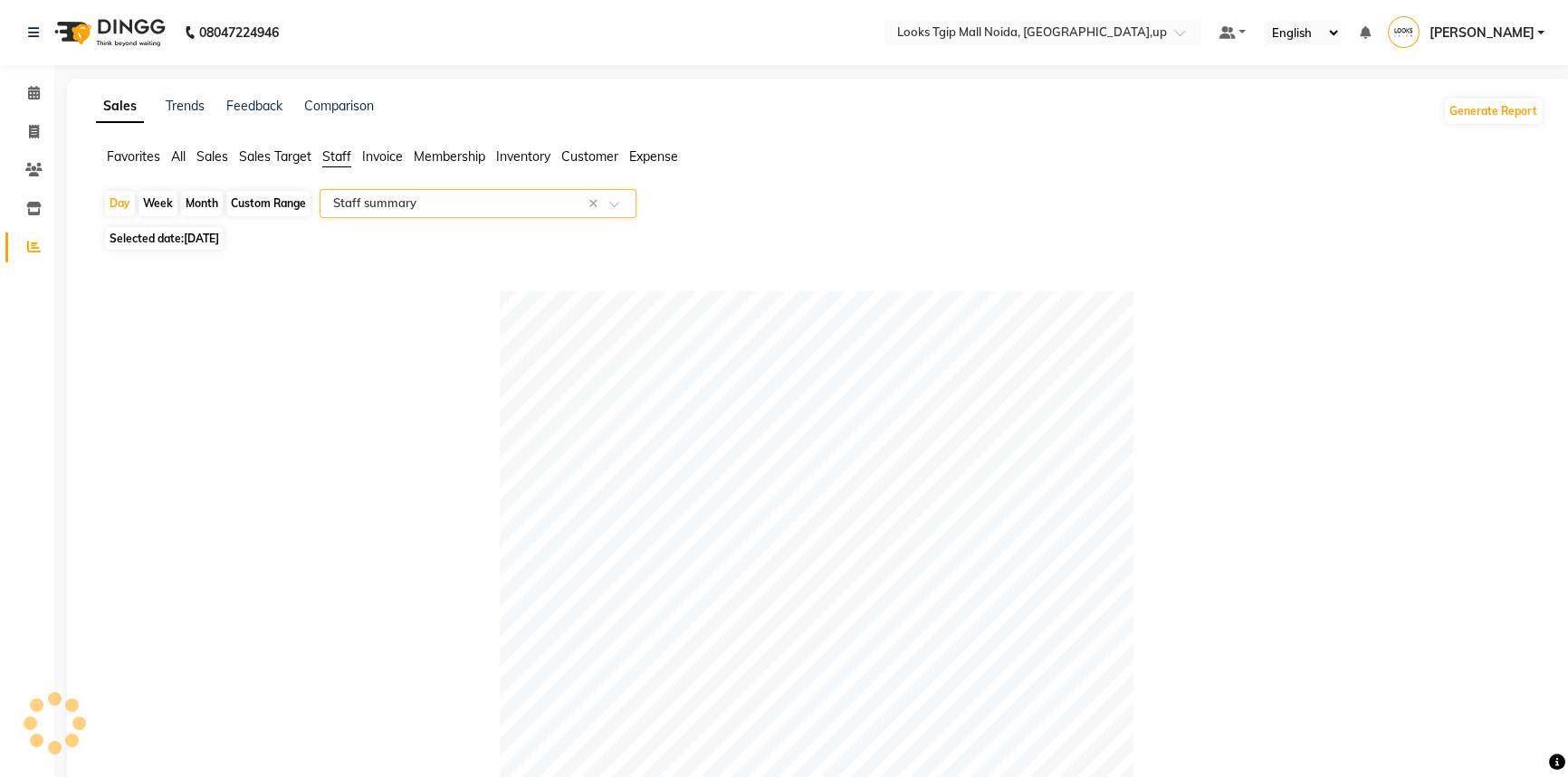
scroll to position [428, 0]
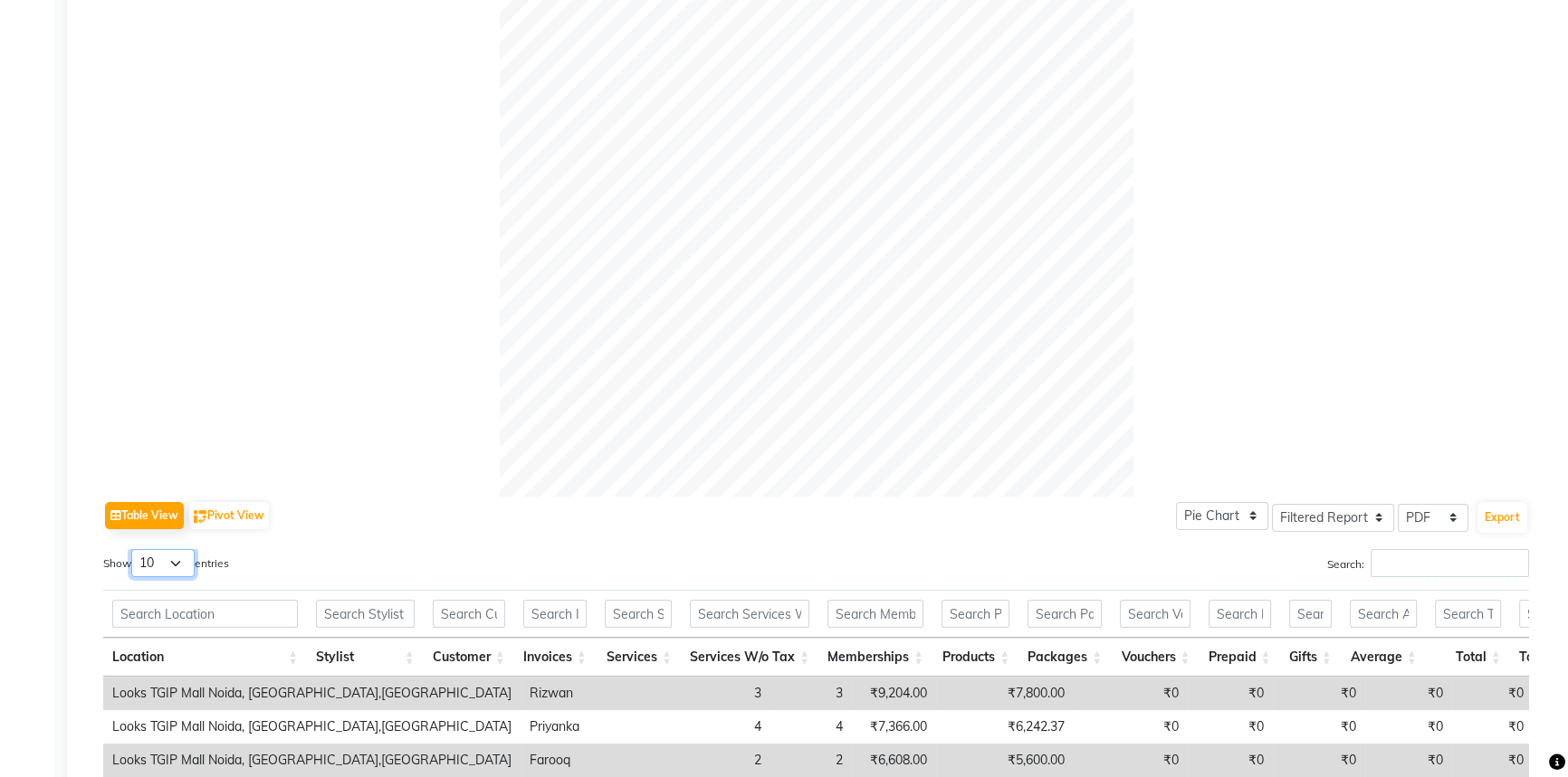
click at [171, 553] on select "10 25 50 100" at bounding box center [163, 564] width 64 height 28
select select "100"
click at [134, 550] on select "10 25 50 100" at bounding box center [163, 564] width 64 height 28
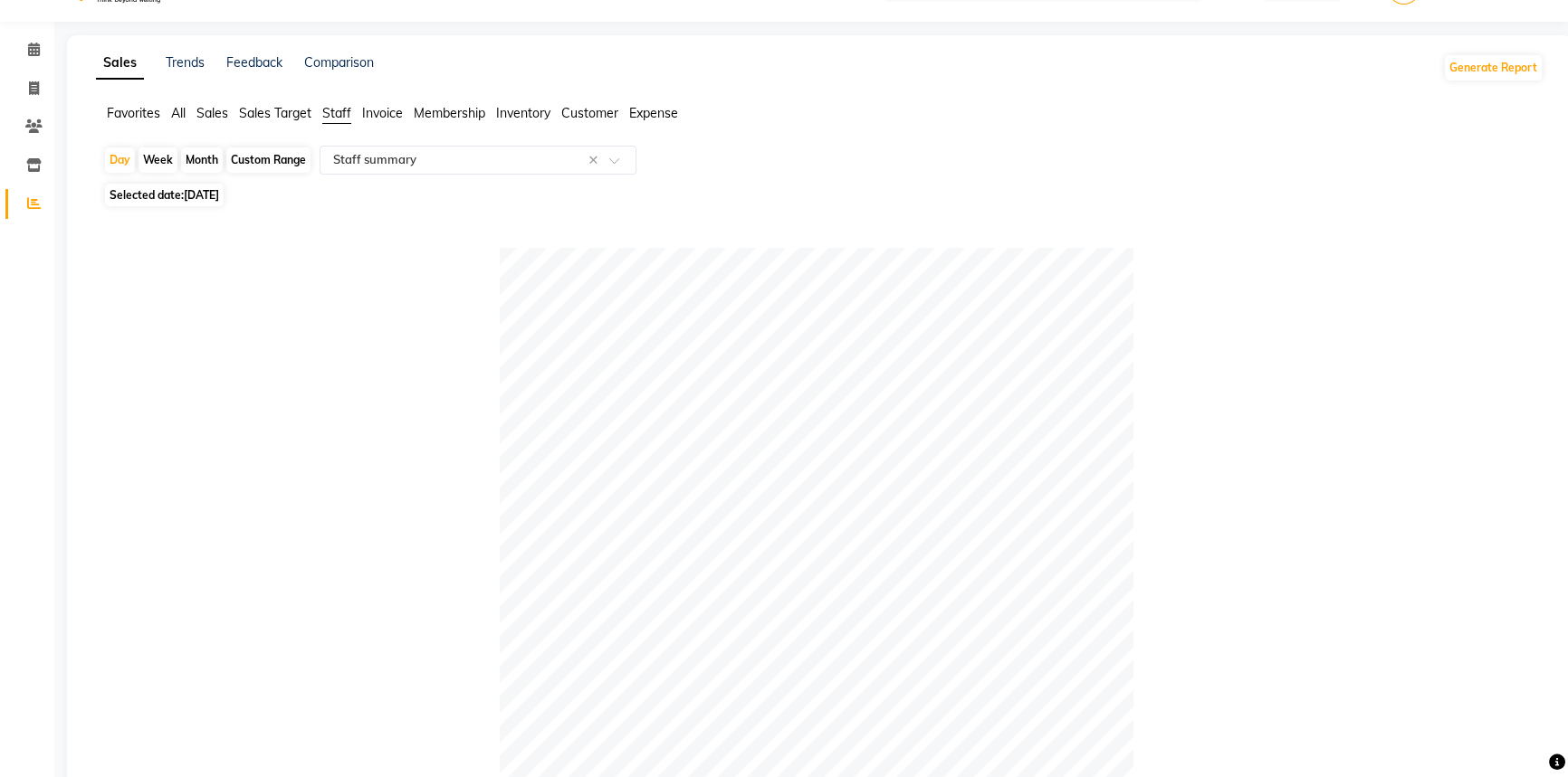
scroll to position [0, 0]
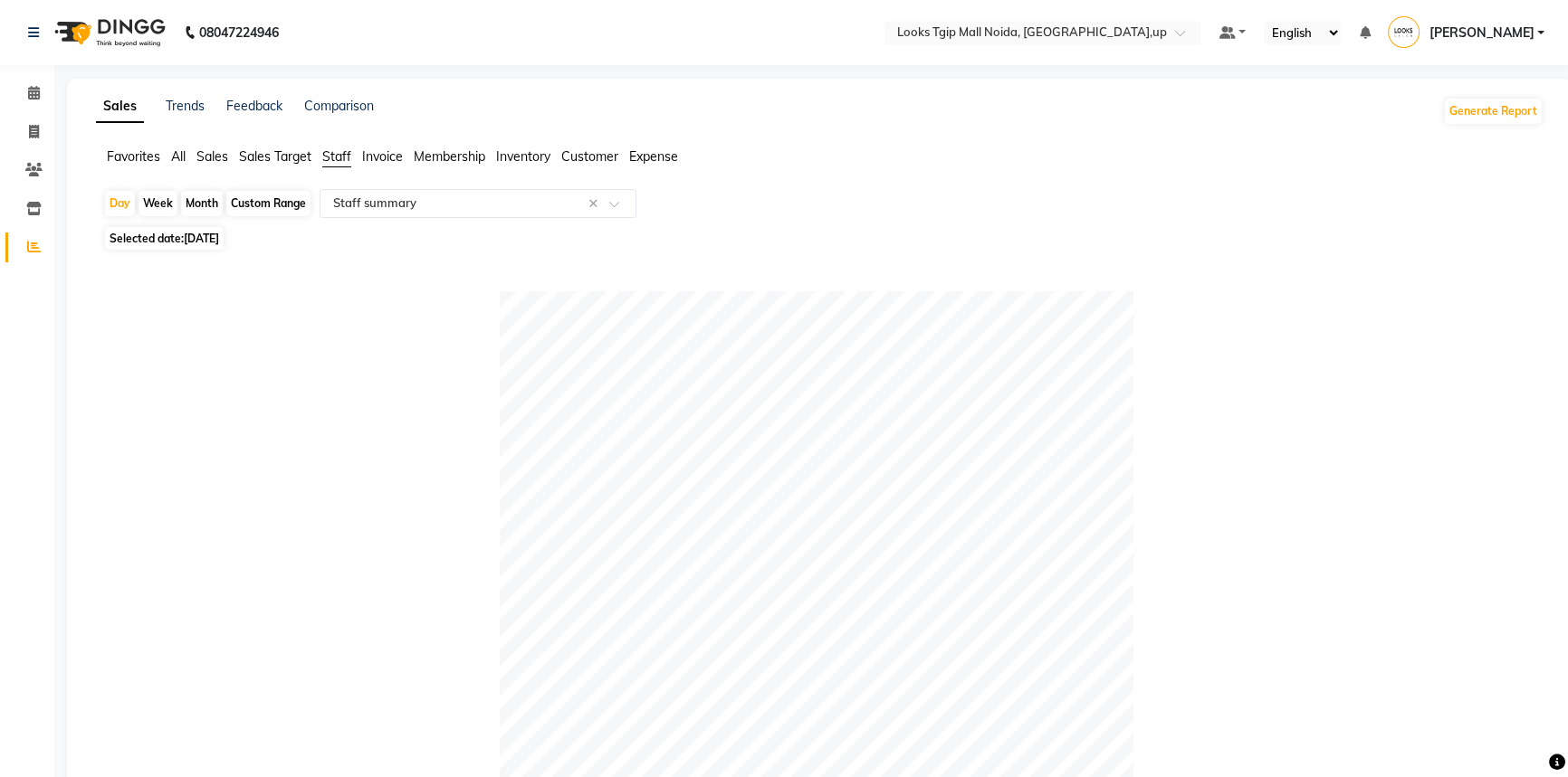
click at [216, 237] on span "[DATE]" at bounding box center [201, 238] width 36 height 14
select select "8"
select select "2025"
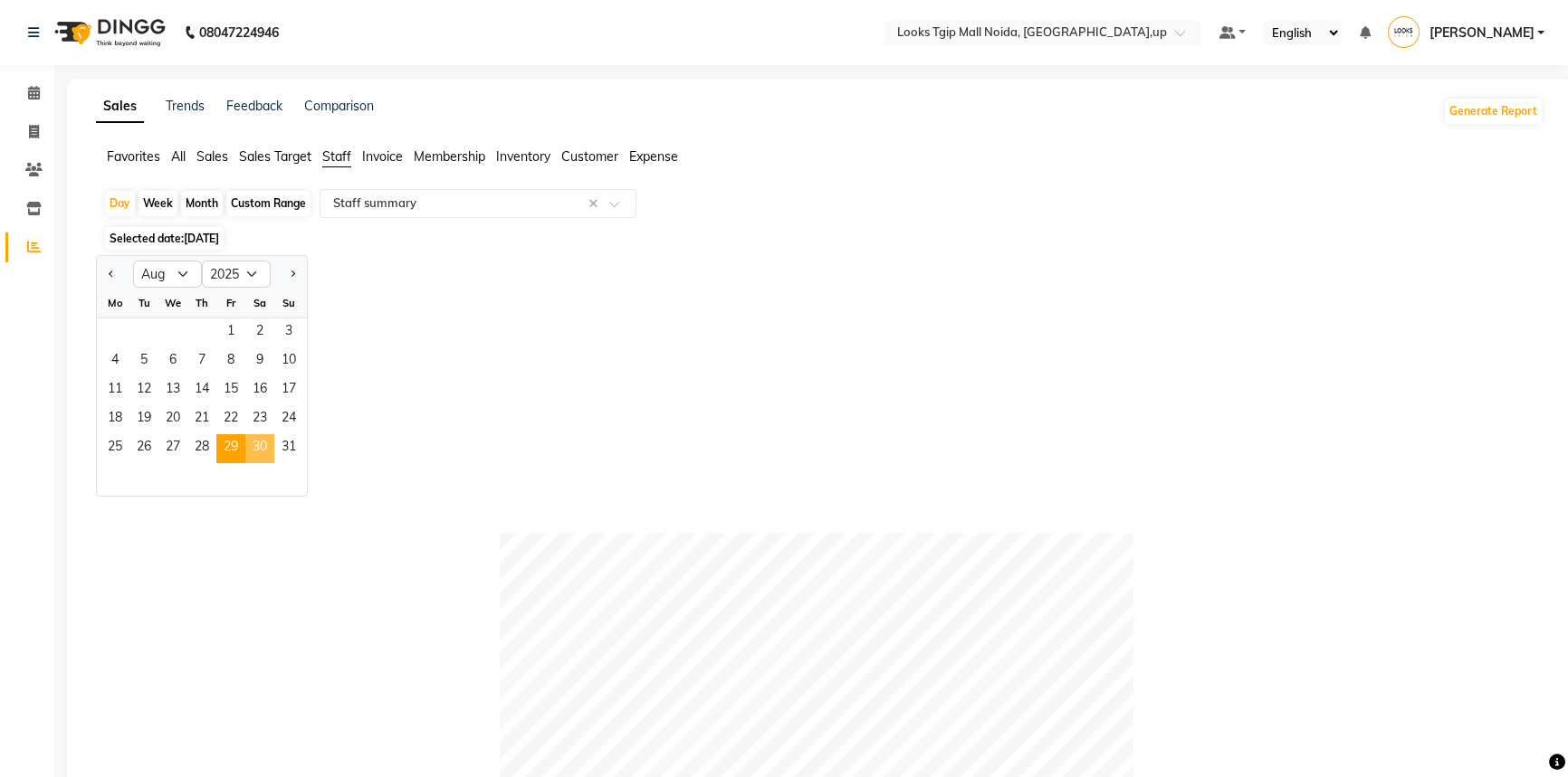
click at [259, 445] on span "30" at bounding box center [259, 448] width 29 height 29
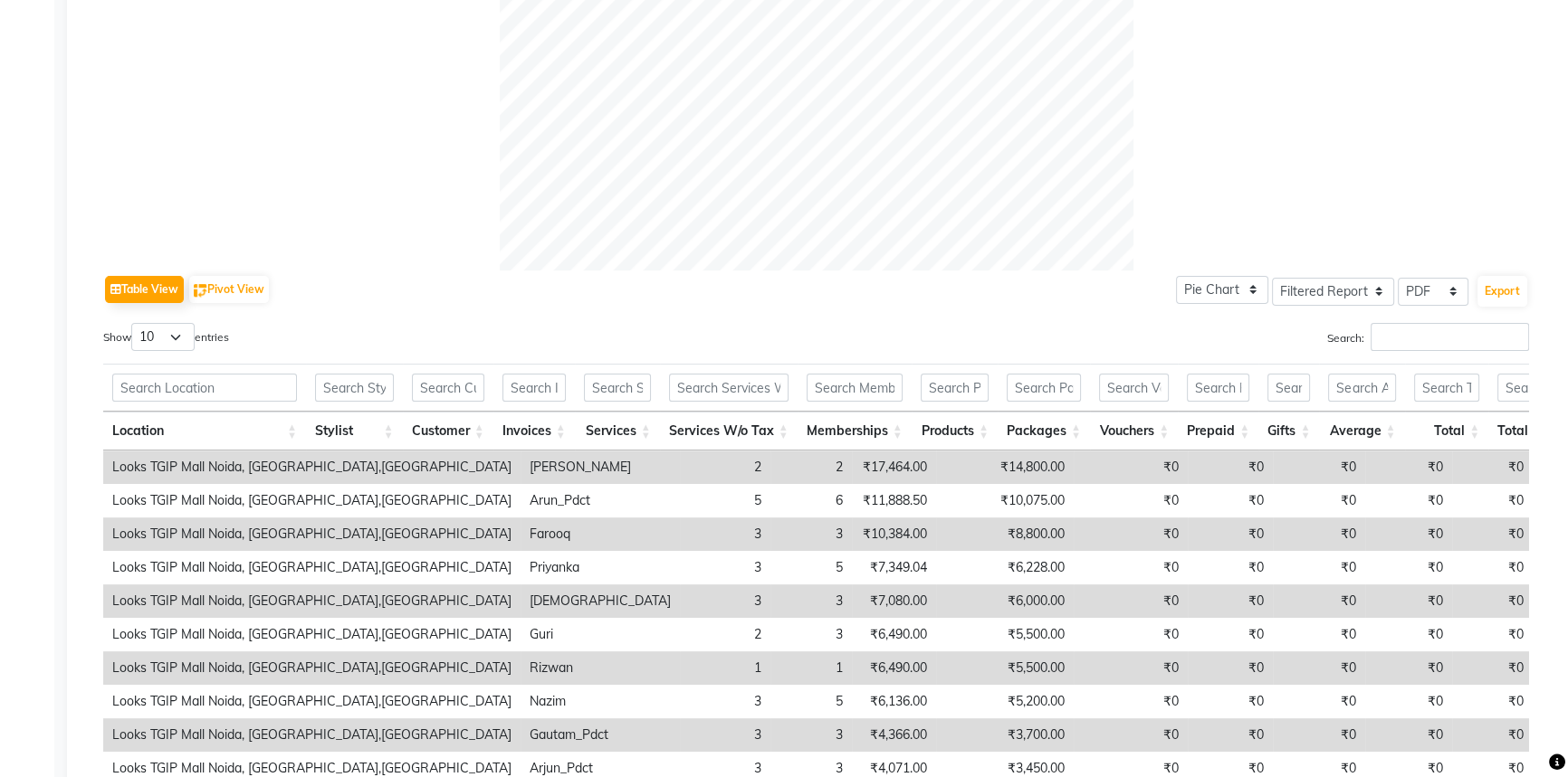
scroll to position [658, 0]
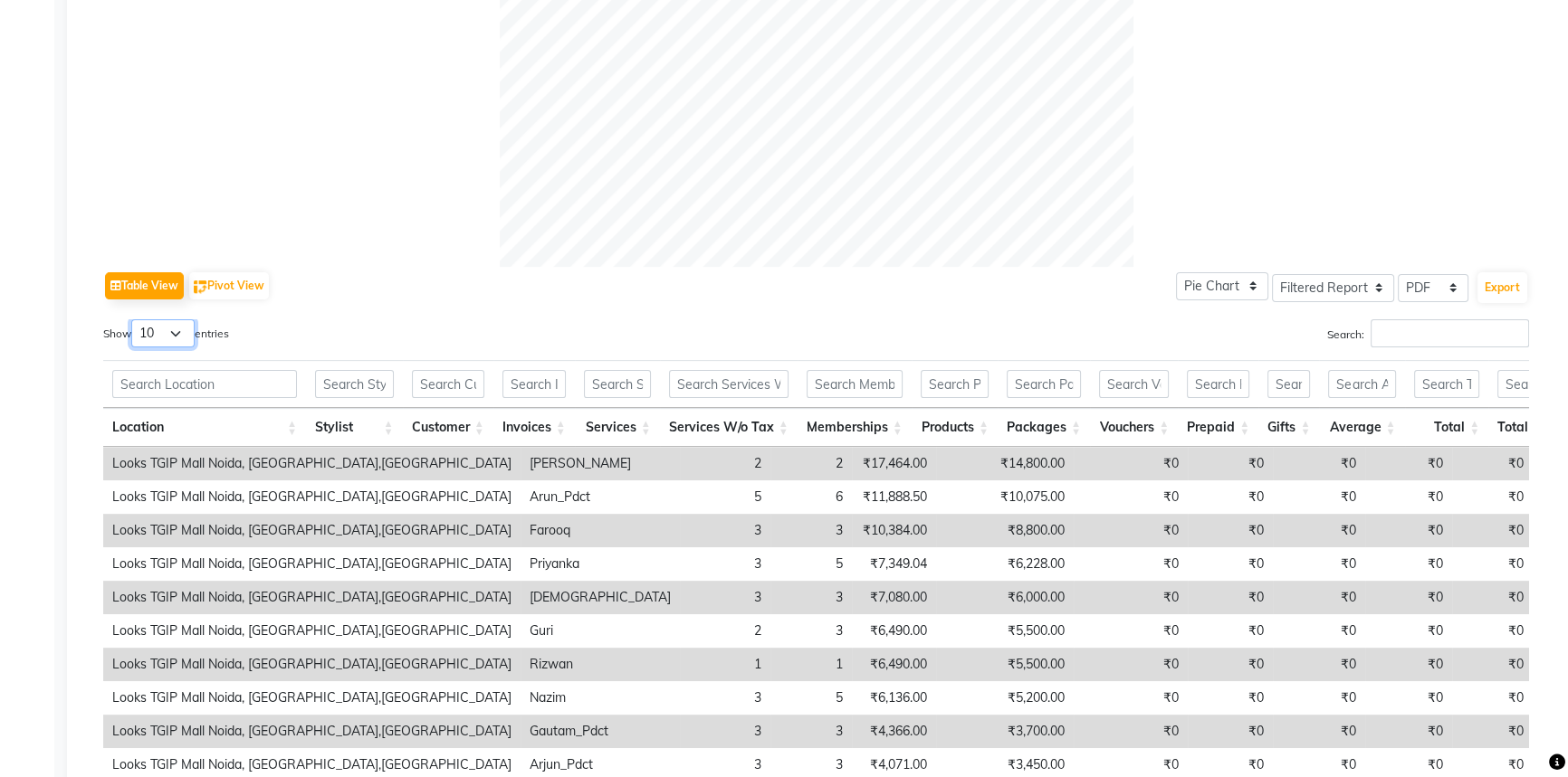
click at [167, 333] on select "10 25 50 100" at bounding box center [163, 333] width 64 height 28
select select "100"
click at [134, 319] on select "10 25 50 100" at bounding box center [163, 333] width 64 height 28
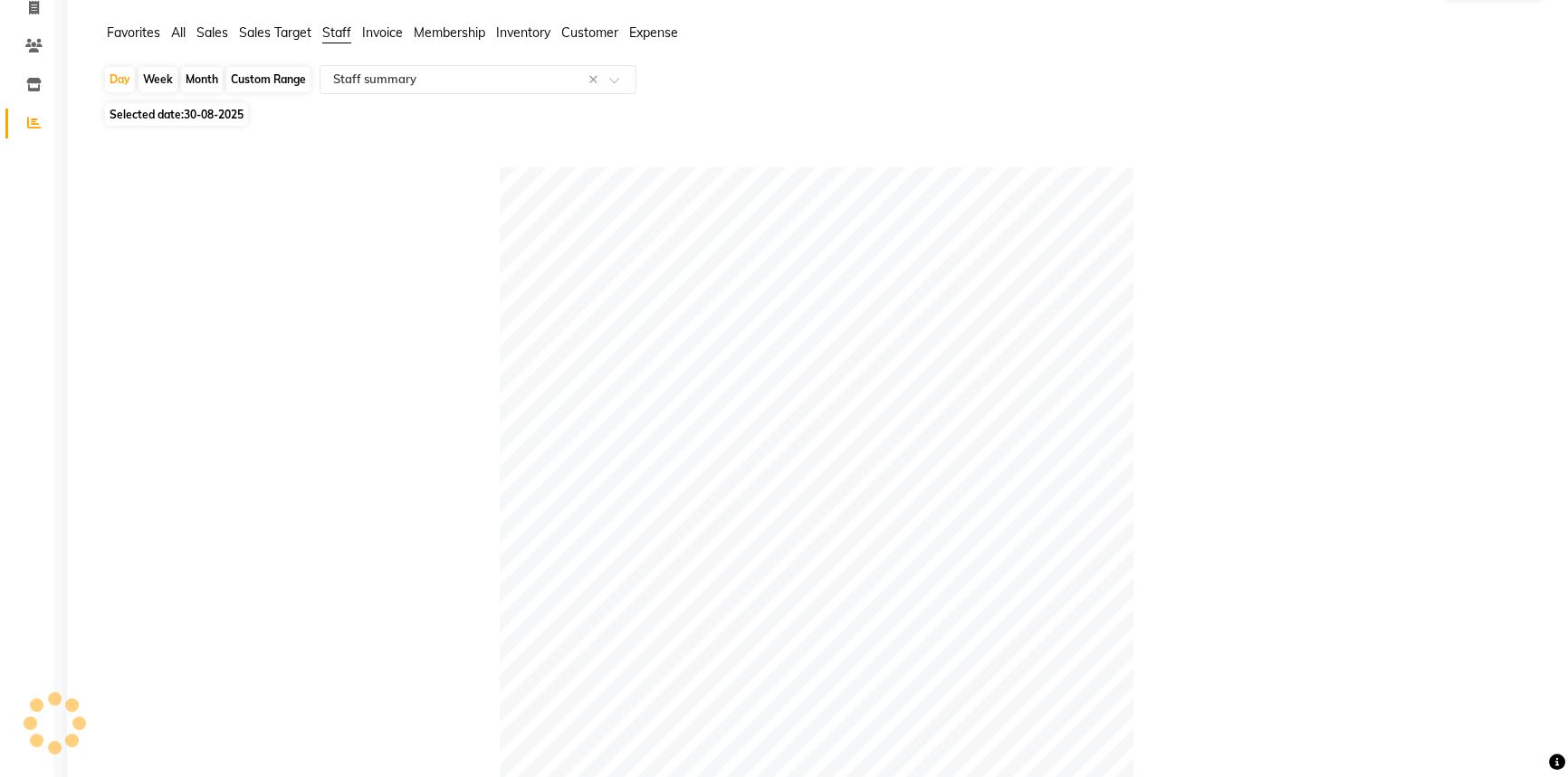
scroll to position [0, 0]
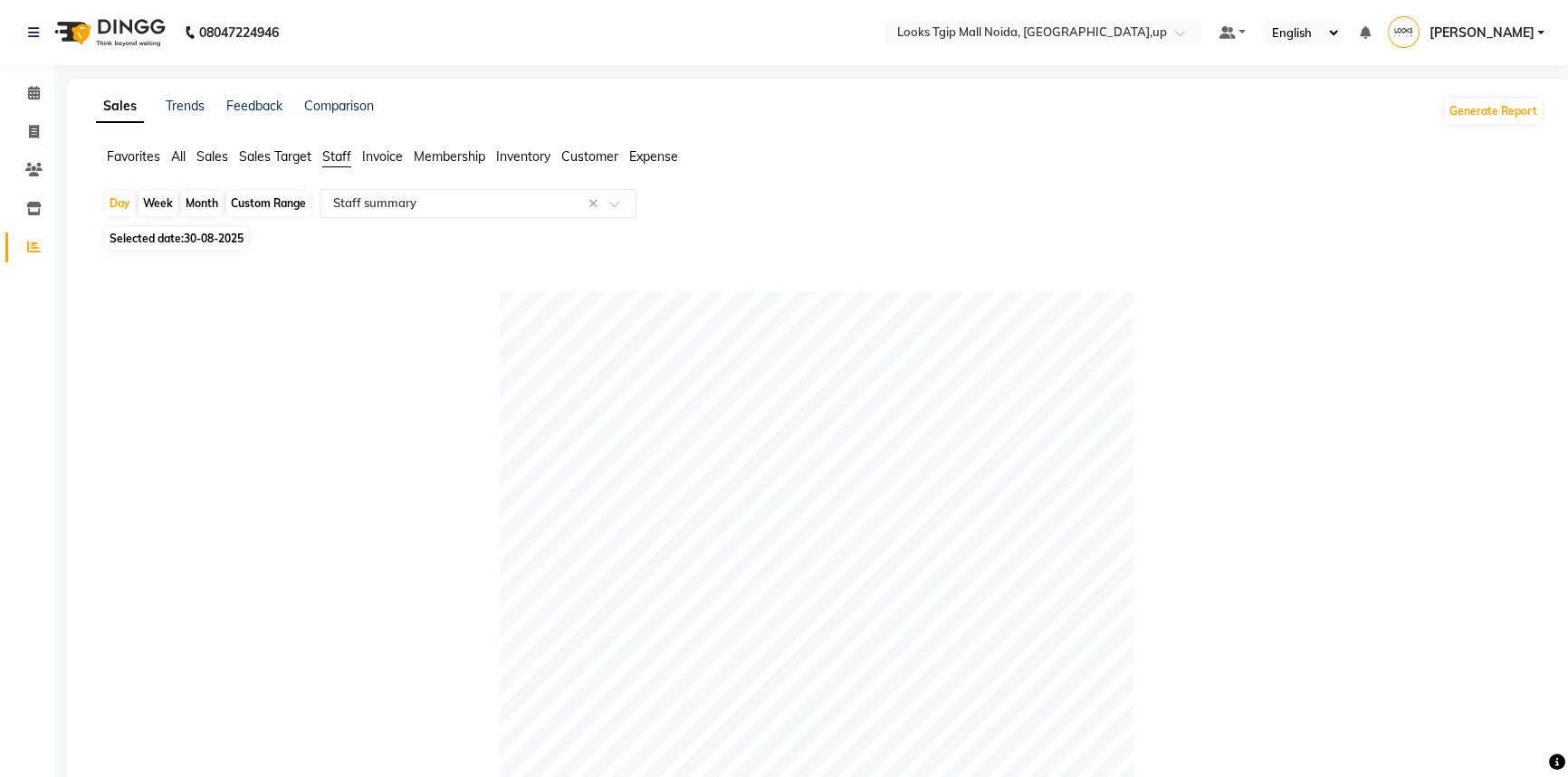
click at [189, 237] on span "30-08-2025" at bounding box center [214, 238] width 60 height 14
select select "8"
select select "2025"
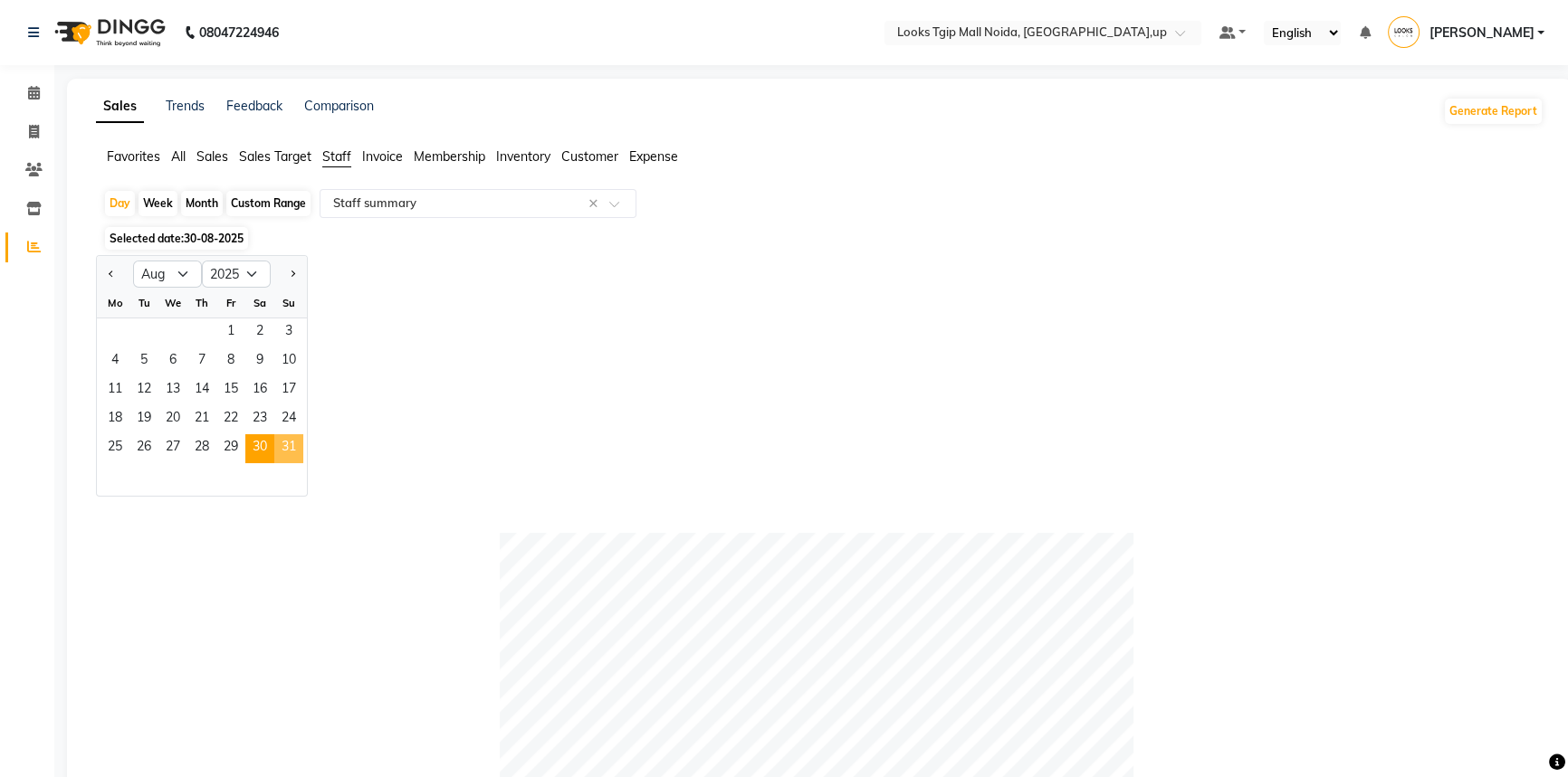
click at [283, 446] on span "31" at bounding box center [288, 448] width 29 height 29
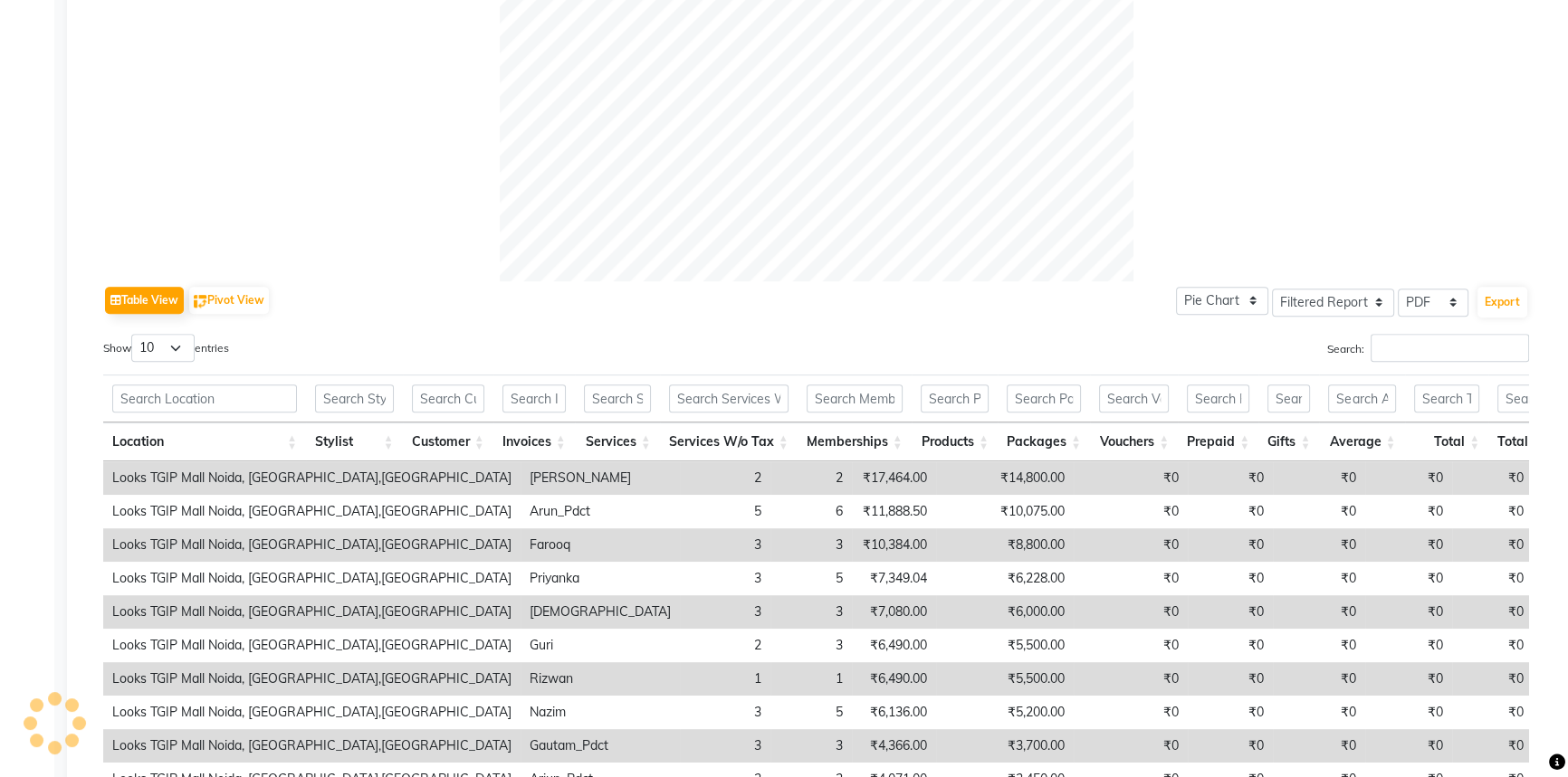
scroll to position [1063, 0]
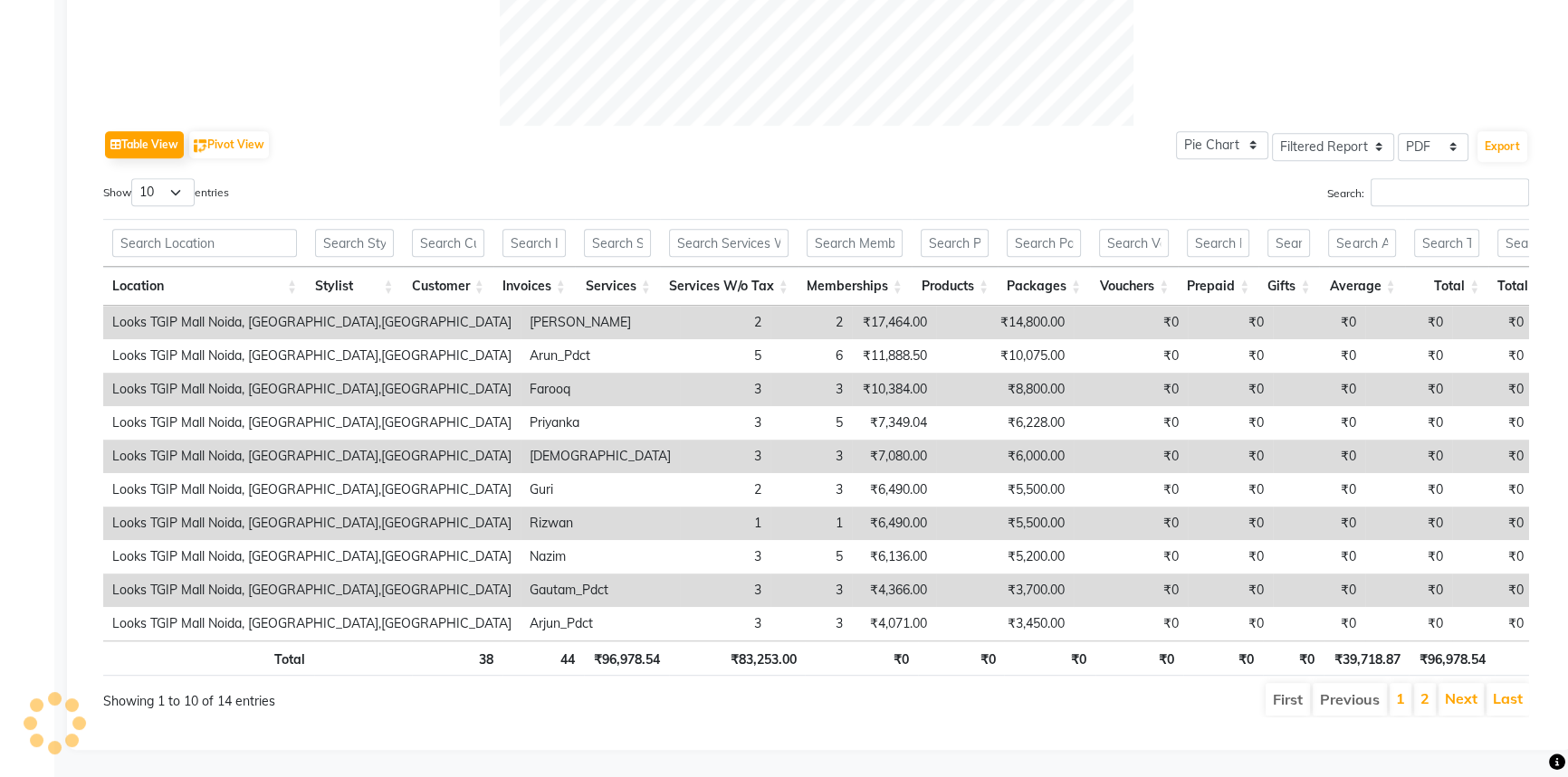
drag, startPoint x: 172, startPoint y: 175, endPoint x: 178, endPoint y: 197, distance: 22.8
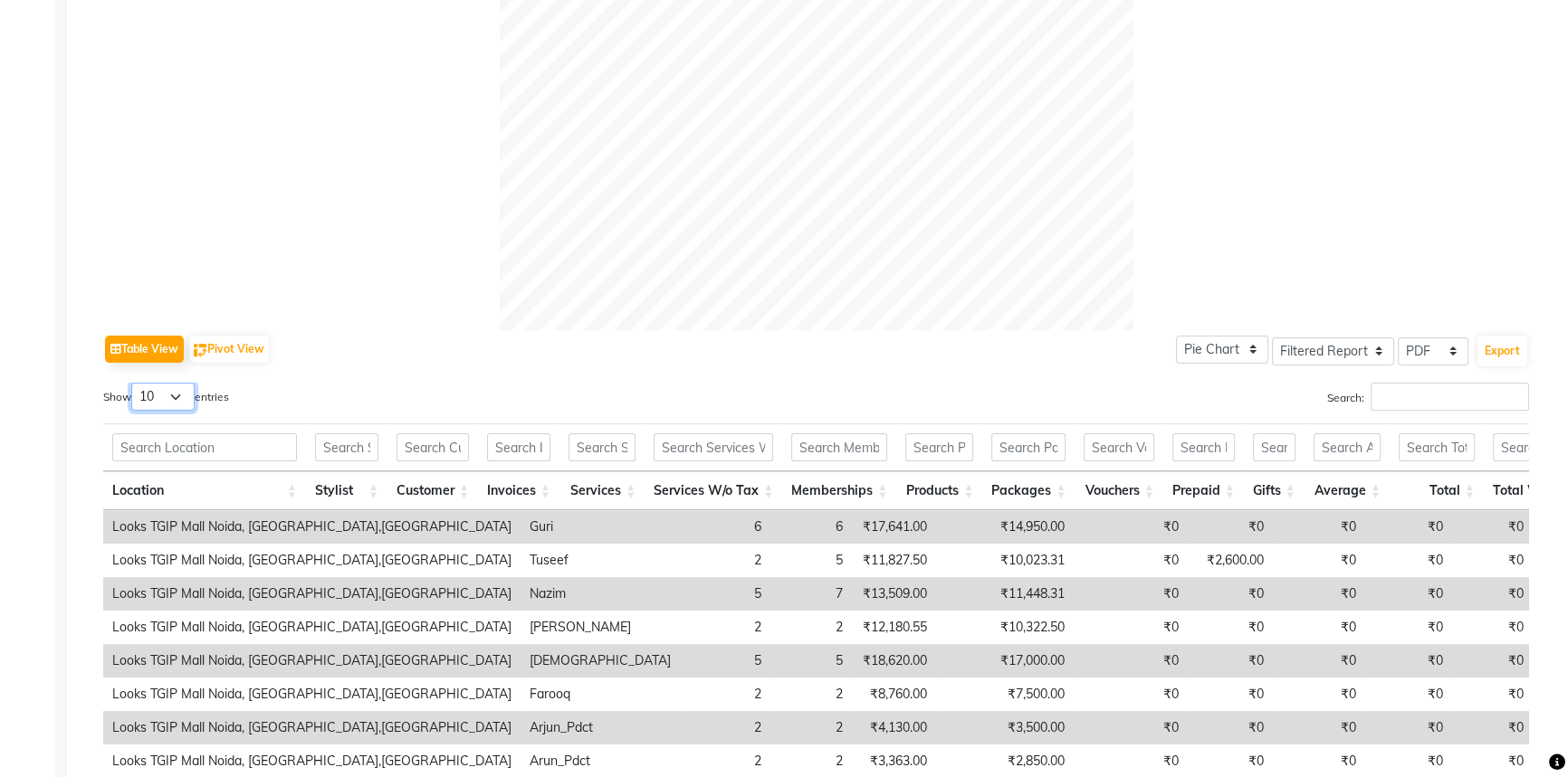
drag, startPoint x: 185, startPoint y: 394, endPoint x: 181, endPoint y: 409, distance: 15.5
click at [185, 394] on select "10 25 50 100" at bounding box center [163, 397] width 64 height 28
select select "100"
click at [134, 383] on select "10 25 50 100" at bounding box center [163, 397] width 64 height 28
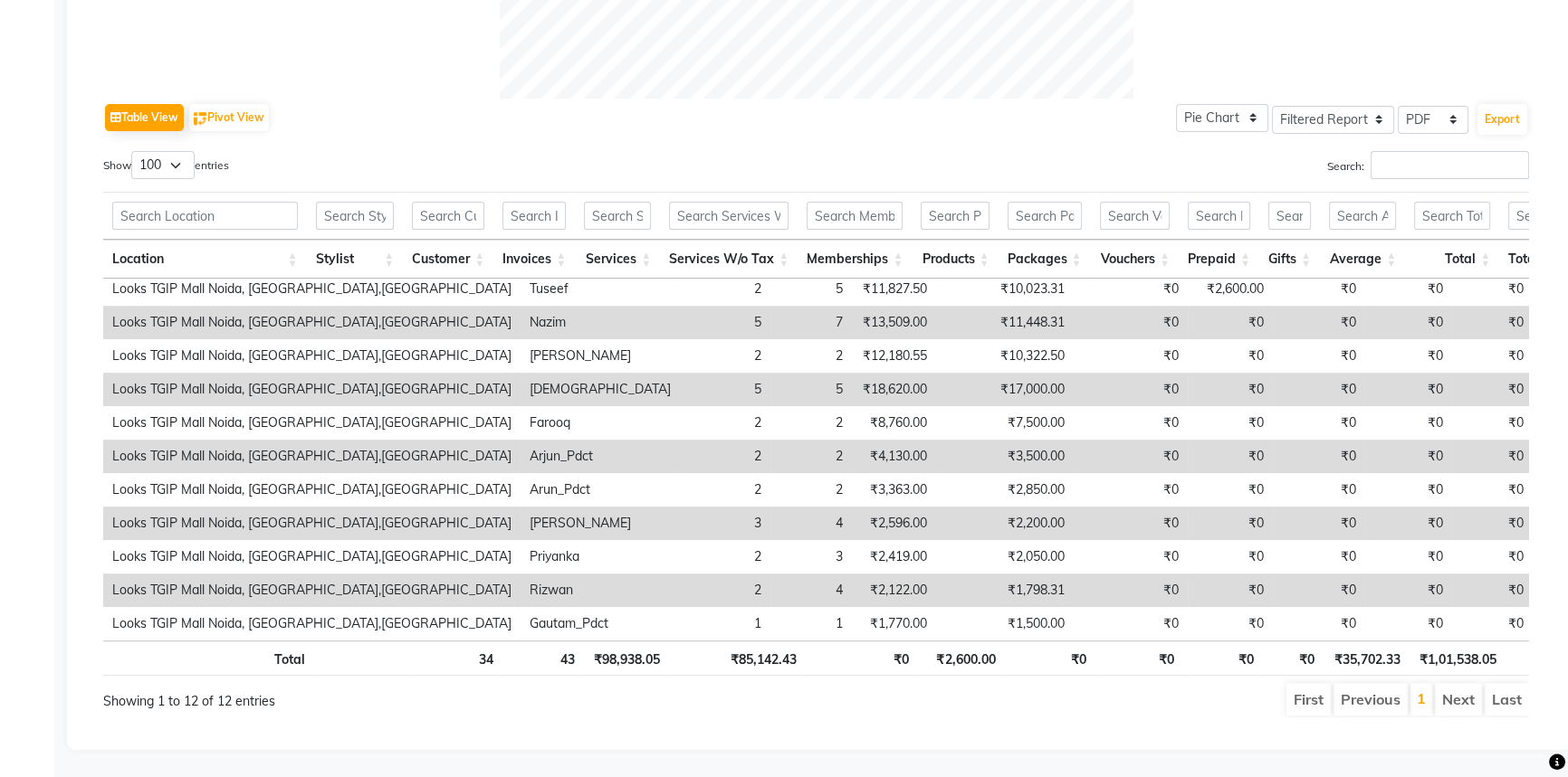
scroll to position [0, 0]
